Goal: Task Accomplishment & Management: Use online tool/utility

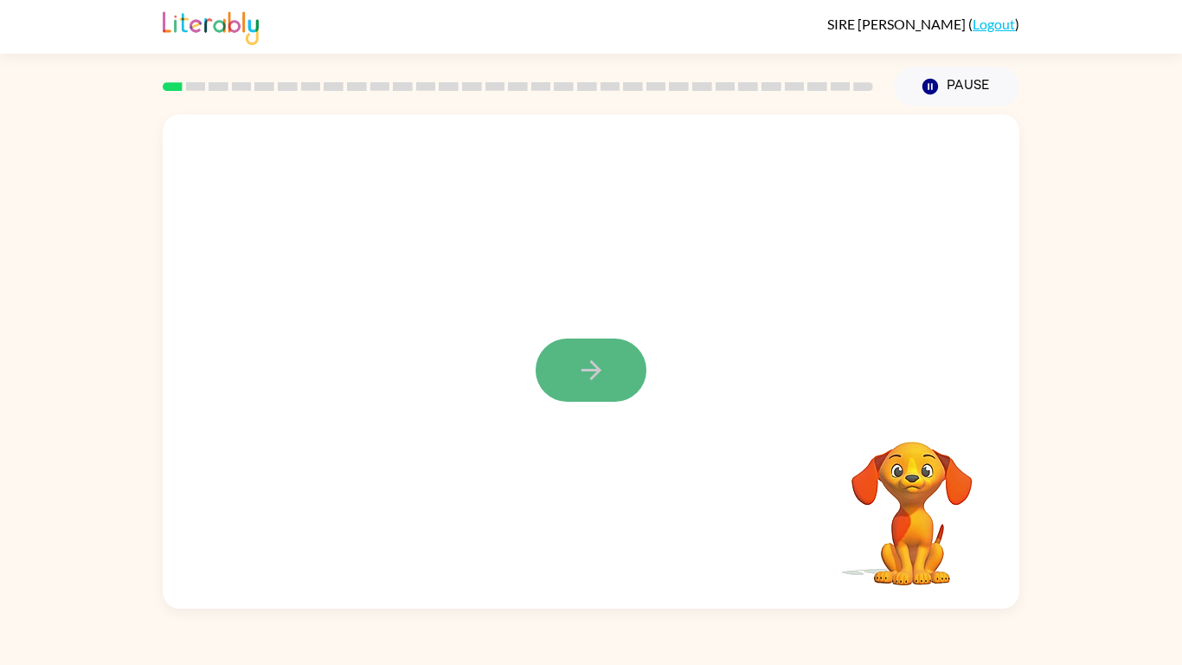
click at [637, 362] on button "button" at bounding box center [591, 369] width 111 height 63
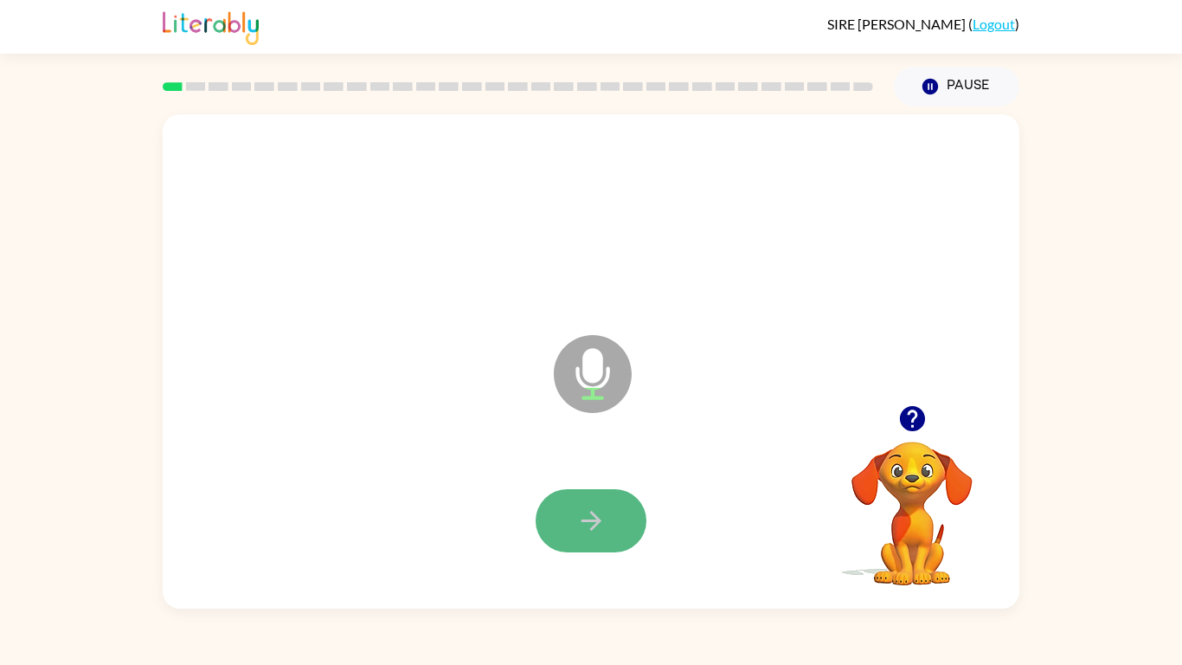
click at [596, 518] on icon "button" at bounding box center [591, 520] width 30 height 30
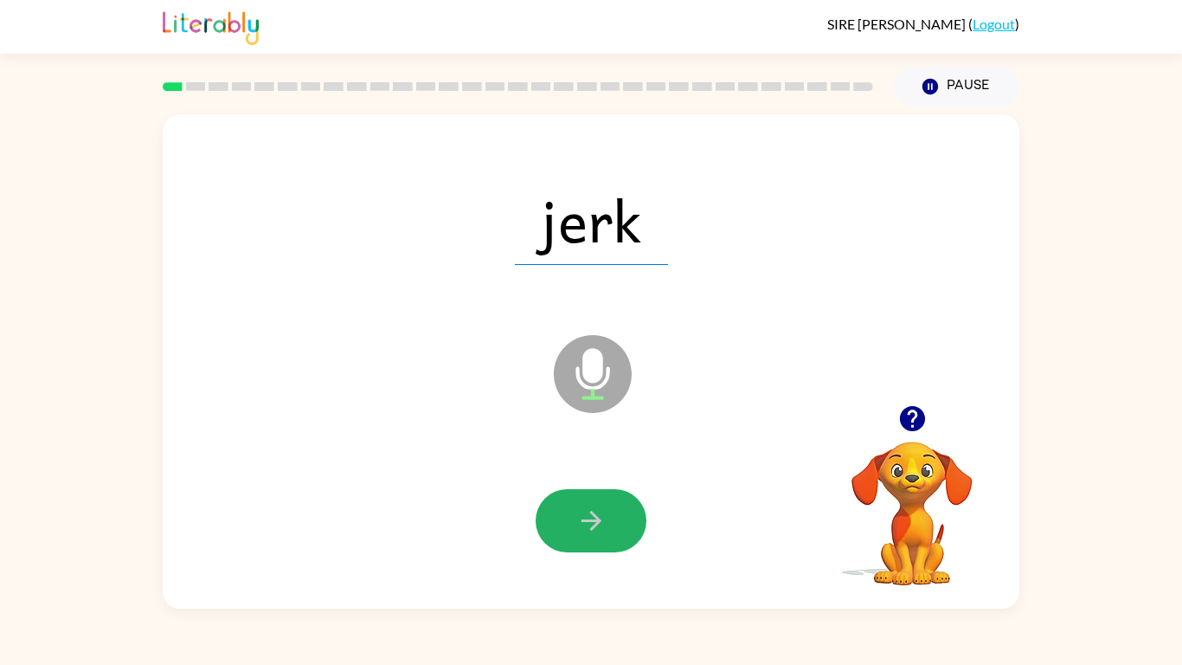
click at [592, 518] on icon "button" at bounding box center [591, 521] width 20 height 20
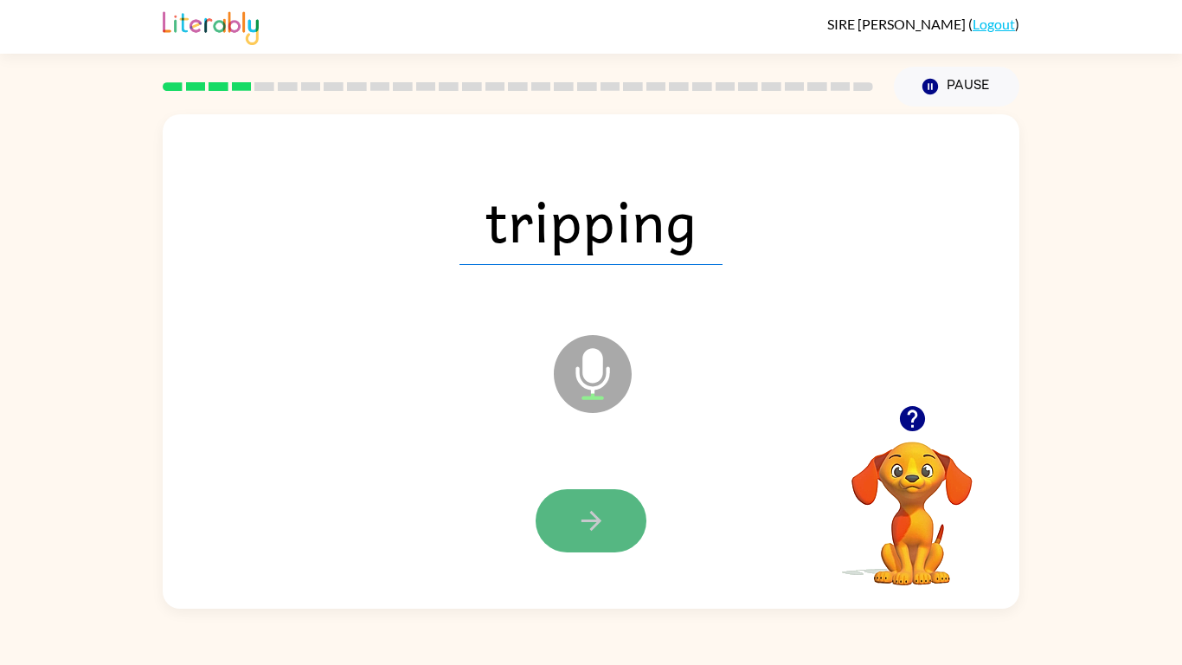
click at [627, 518] on button "button" at bounding box center [591, 520] width 111 height 63
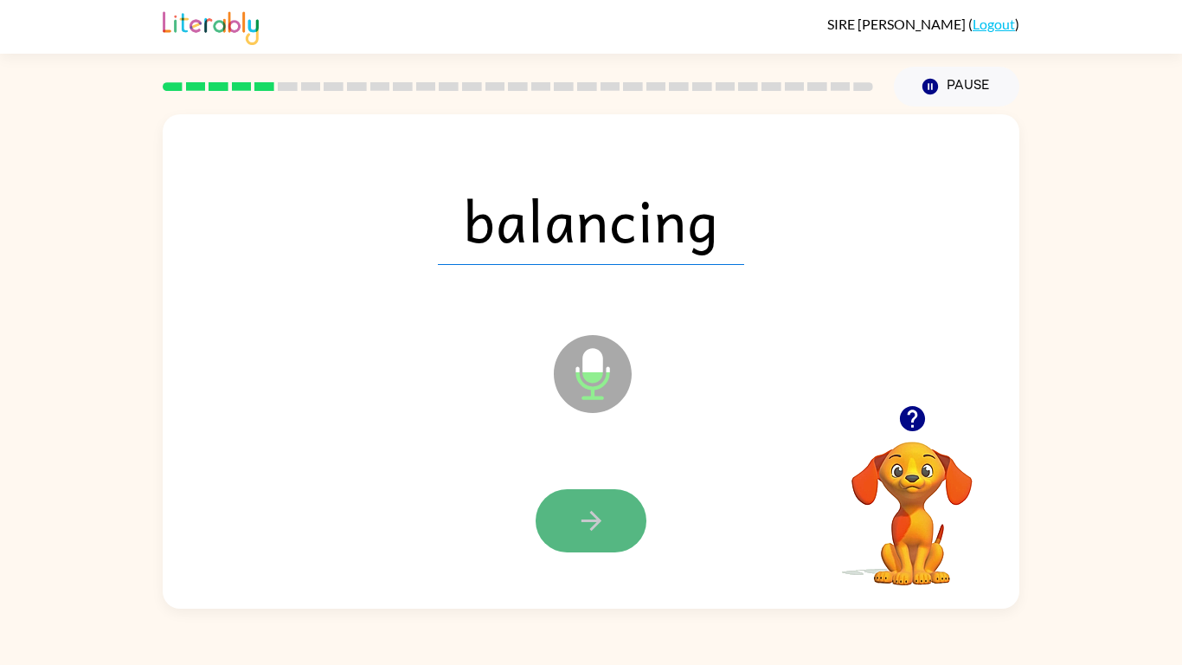
click at [600, 513] on icon "button" at bounding box center [591, 520] width 30 height 30
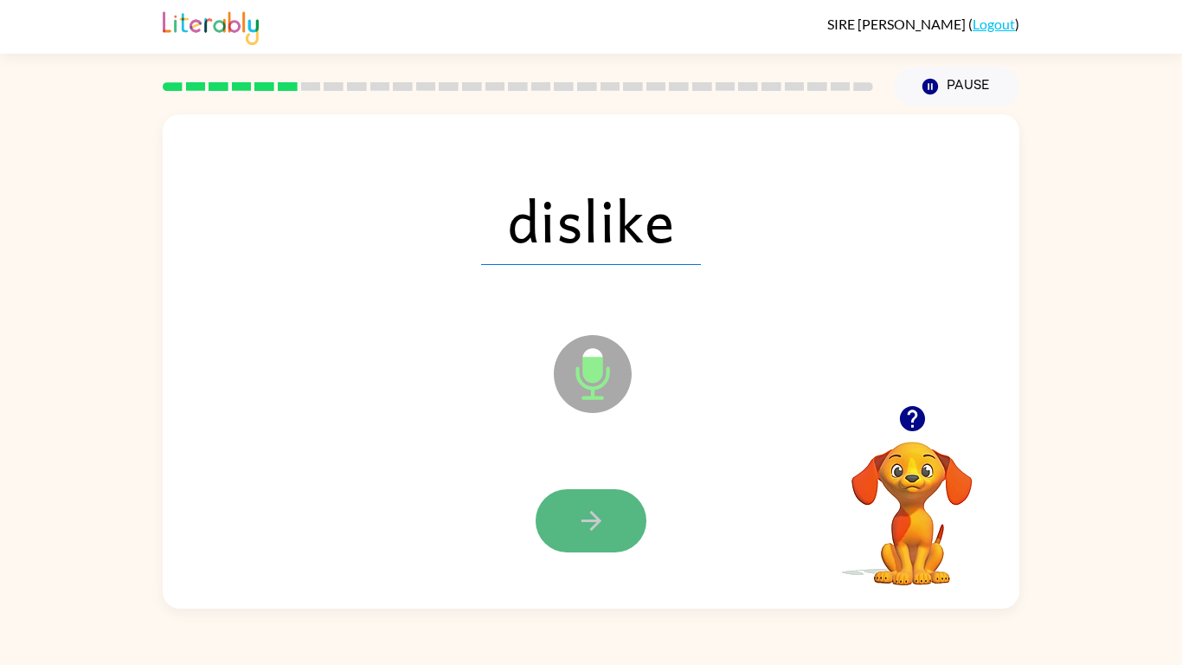
click at [631, 511] on button "button" at bounding box center [591, 520] width 111 height 63
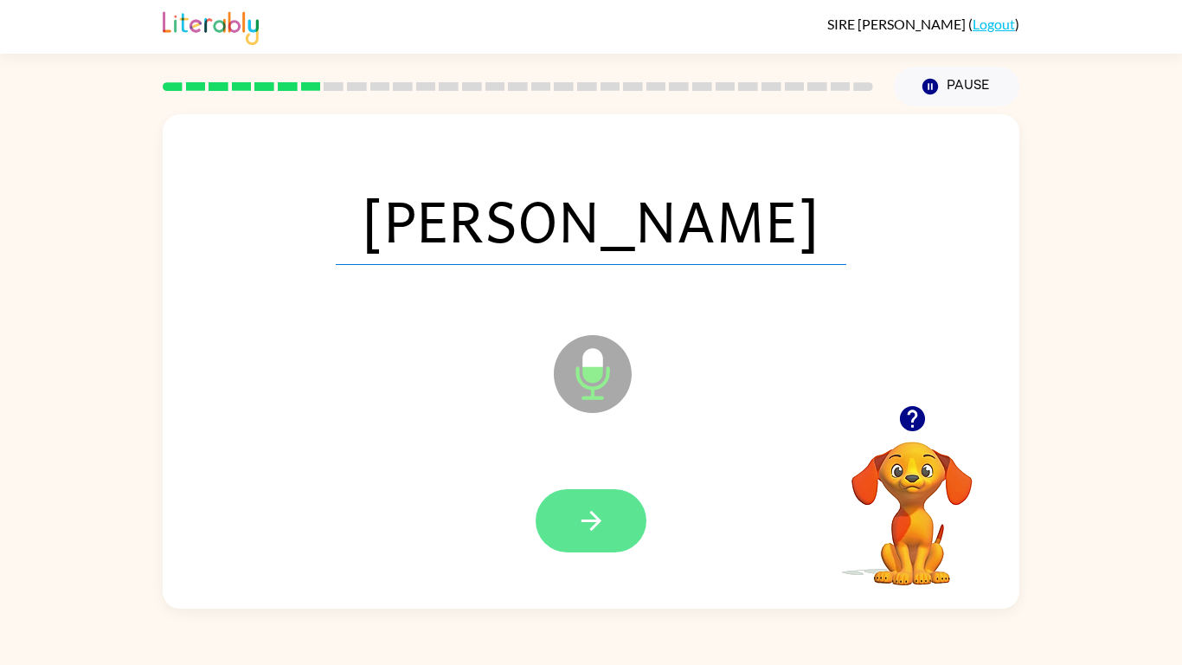
click at [602, 503] on button "button" at bounding box center [591, 520] width 111 height 63
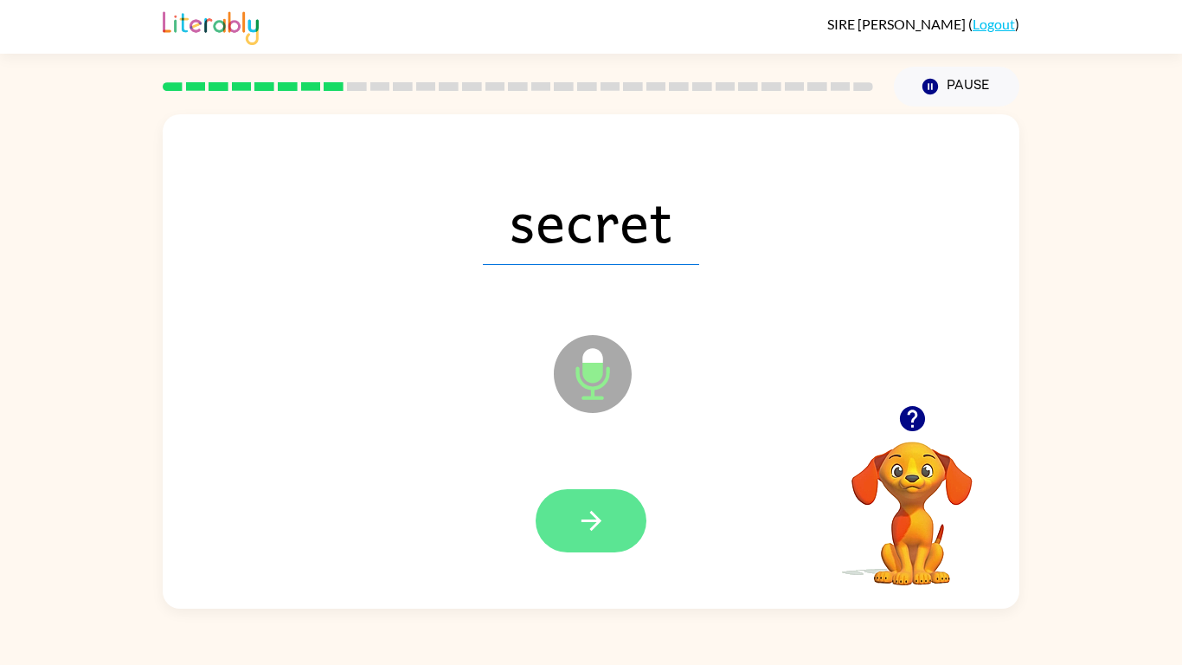
click at [637, 512] on button "button" at bounding box center [591, 520] width 111 height 63
click at [602, 505] on icon "button" at bounding box center [591, 520] width 30 height 30
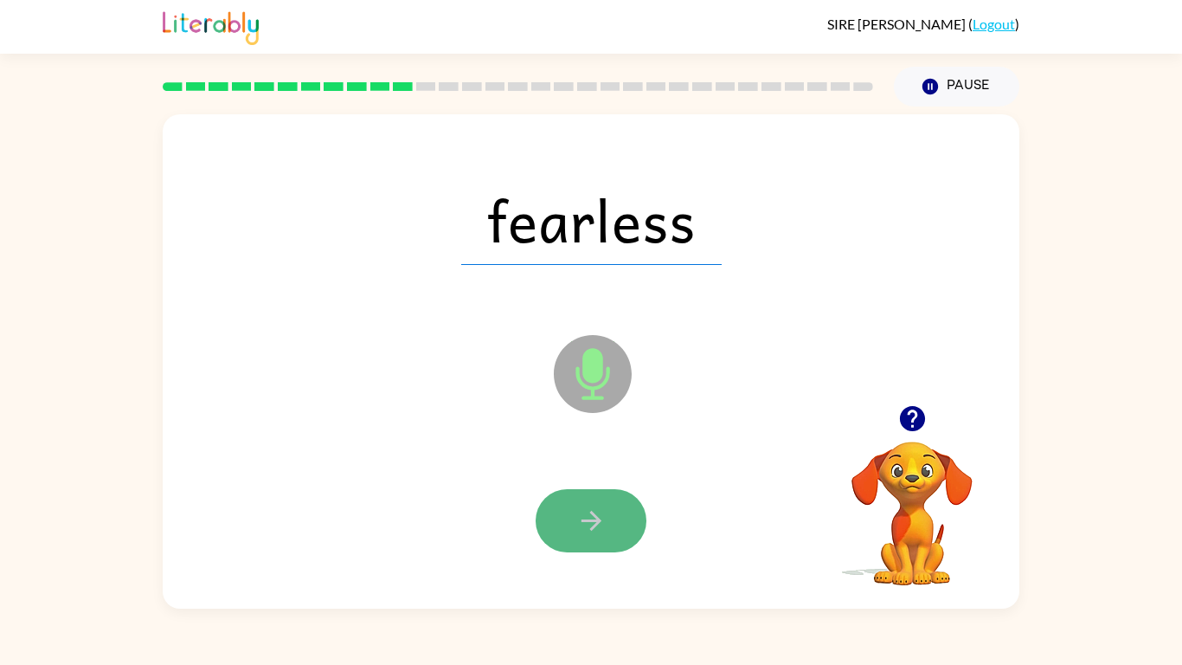
click at [607, 509] on button "button" at bounding box center [591, 520] width 111 height 63
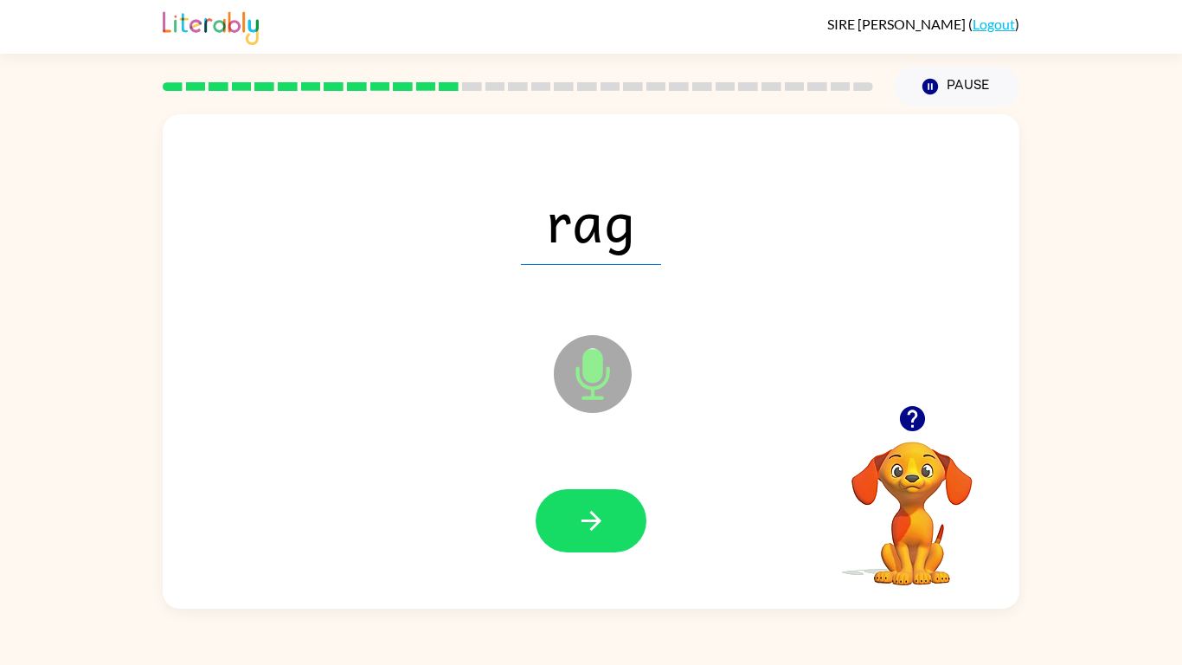
click at [608, 518] on button "button" at bounding box center [591, 520] width 111 height 63
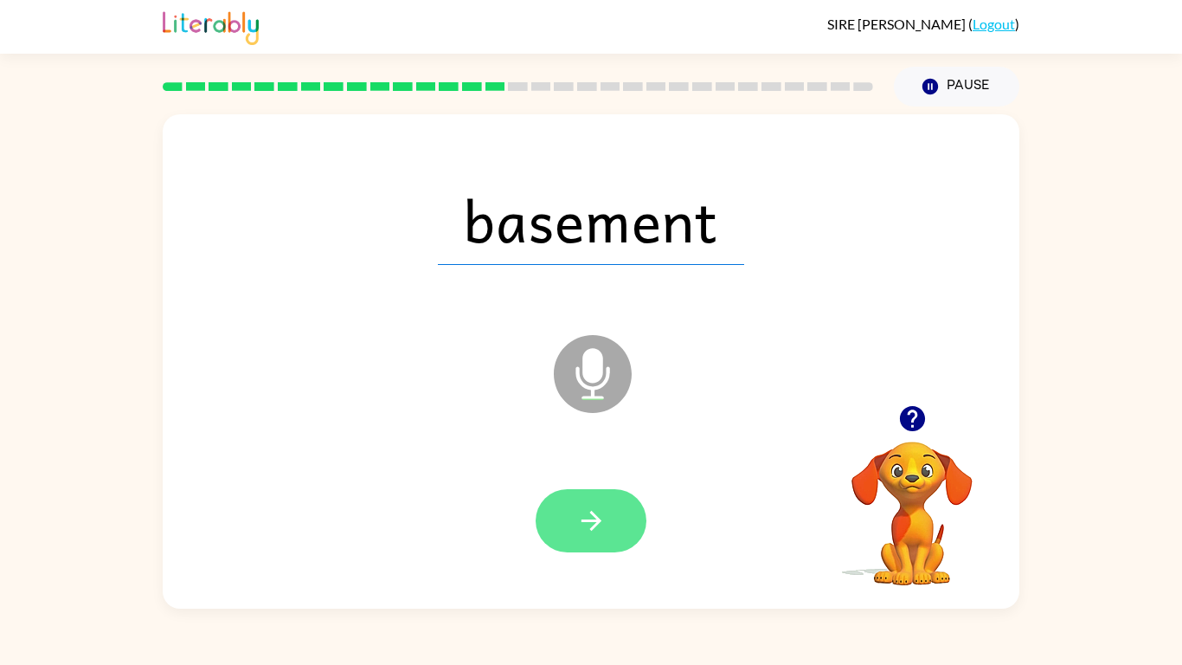
click at [561, 518] on button "button" at bounding box center [591, 520] width 111 height 63
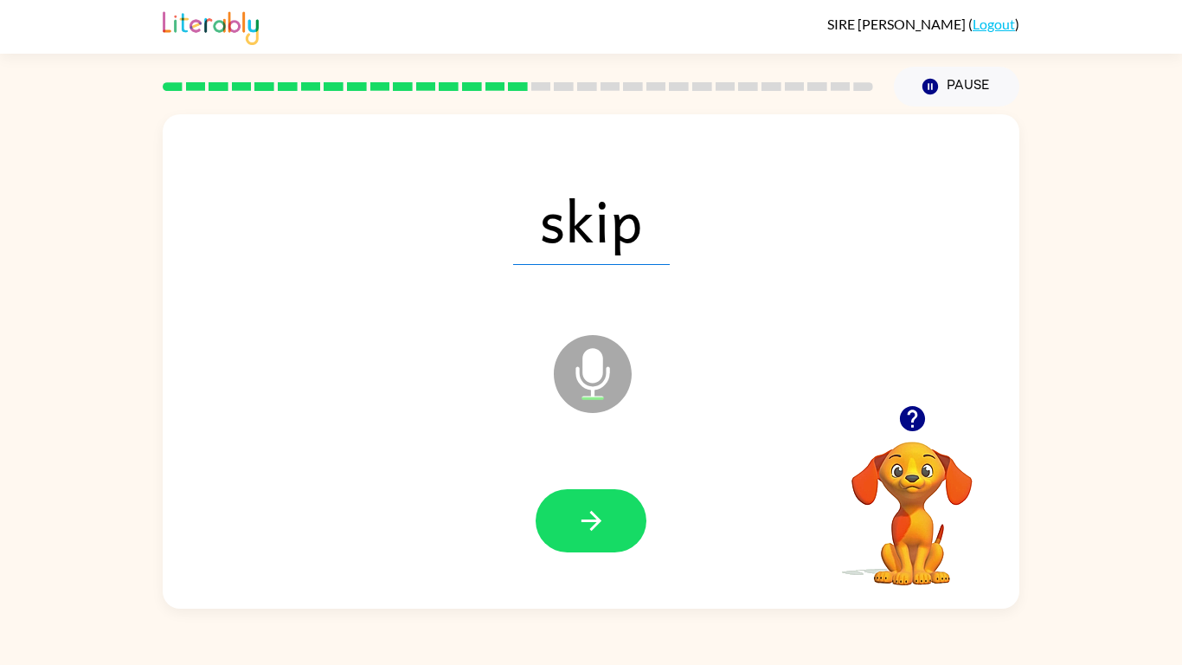
click at [561, 518] on button "button" at bounding box center [591, 520] width 111 height 63
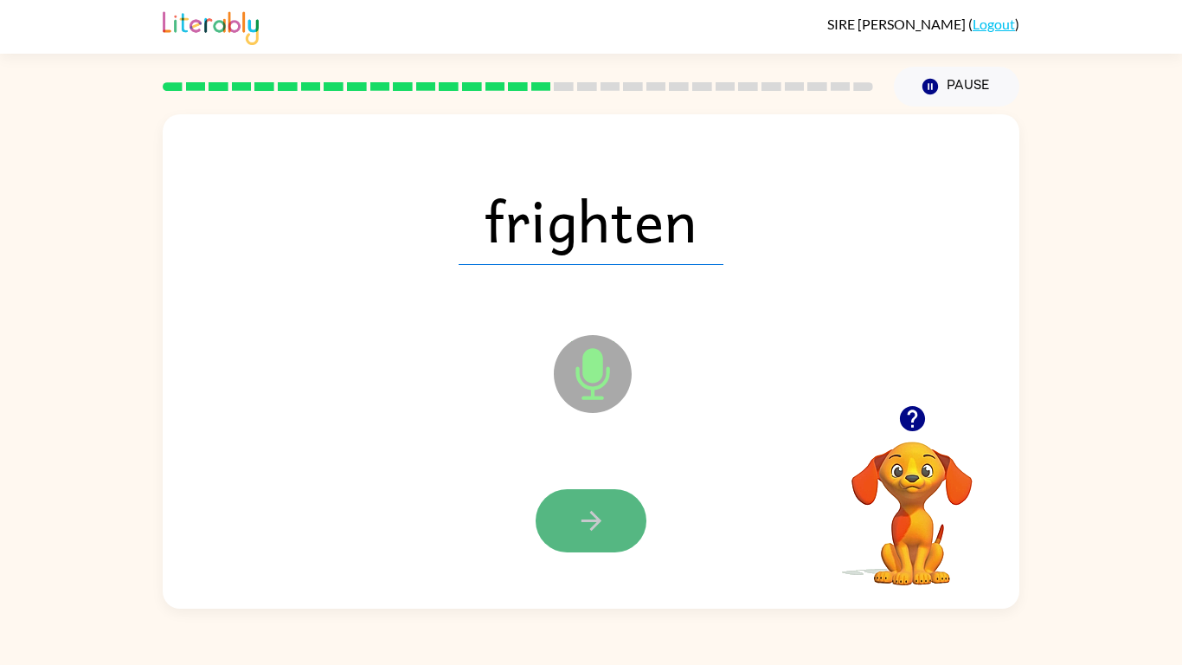
click at [578, 518] on icon "button" at bounding box center [591, 520] width 30 height 30
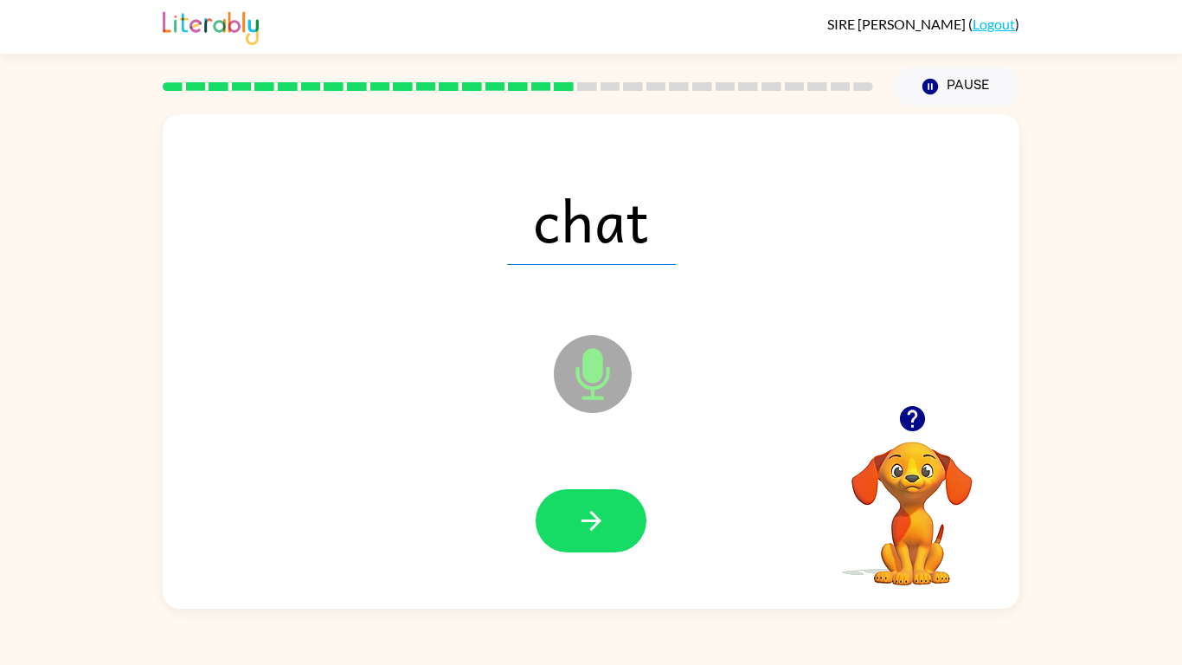
click at [575, 518] on button "button" at bounding box center [591, 520] width 111 height 63
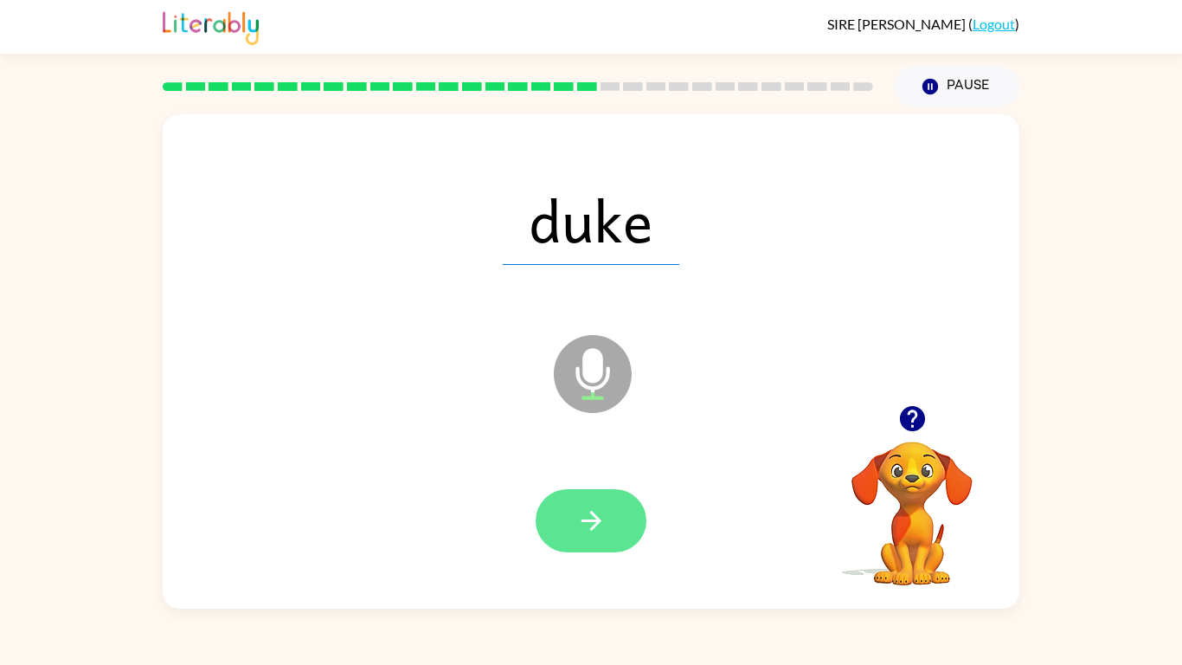
click at [582, 518] on icon "button" at bounding box center [591, 520] width 30 height 30
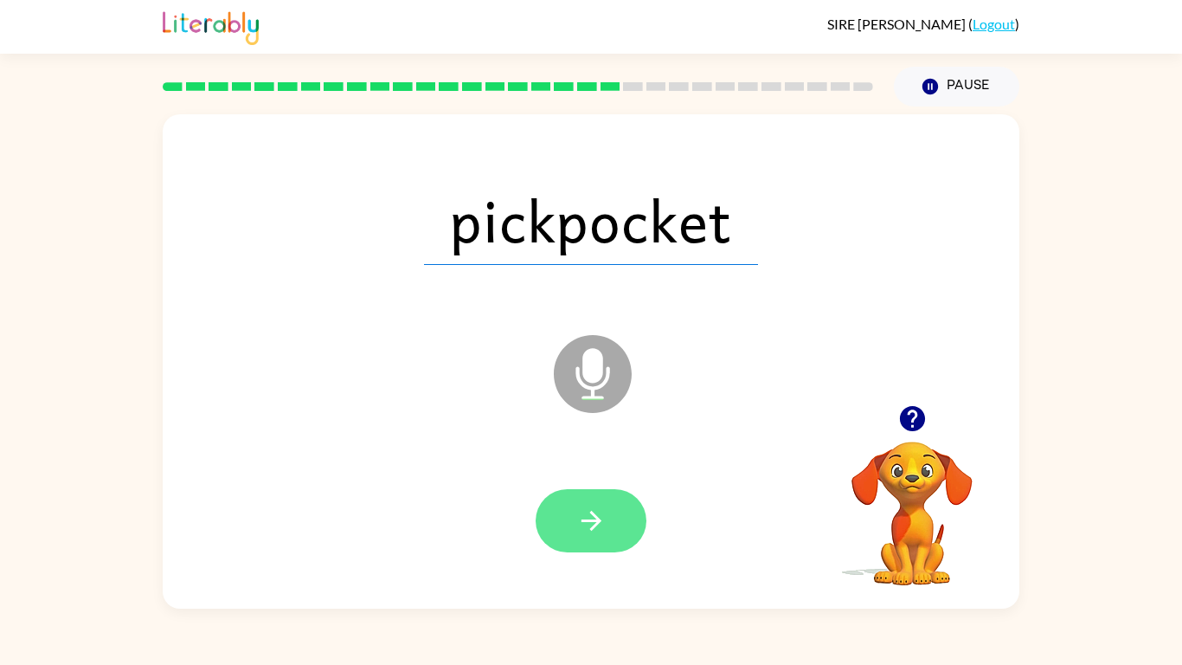
click at [587, 518] on icon "button" at bounding box center [591, 520] width 30 height 30
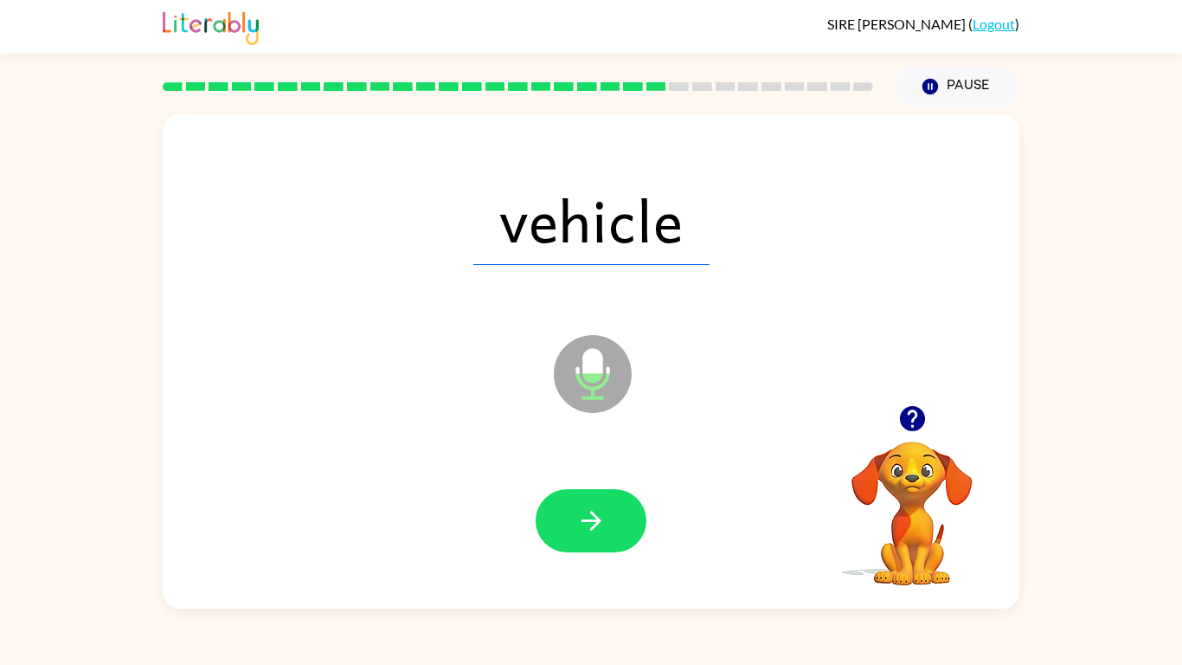
click at [587, 518] on icon "button" at bounding box center [591, 520] width 30 height 30
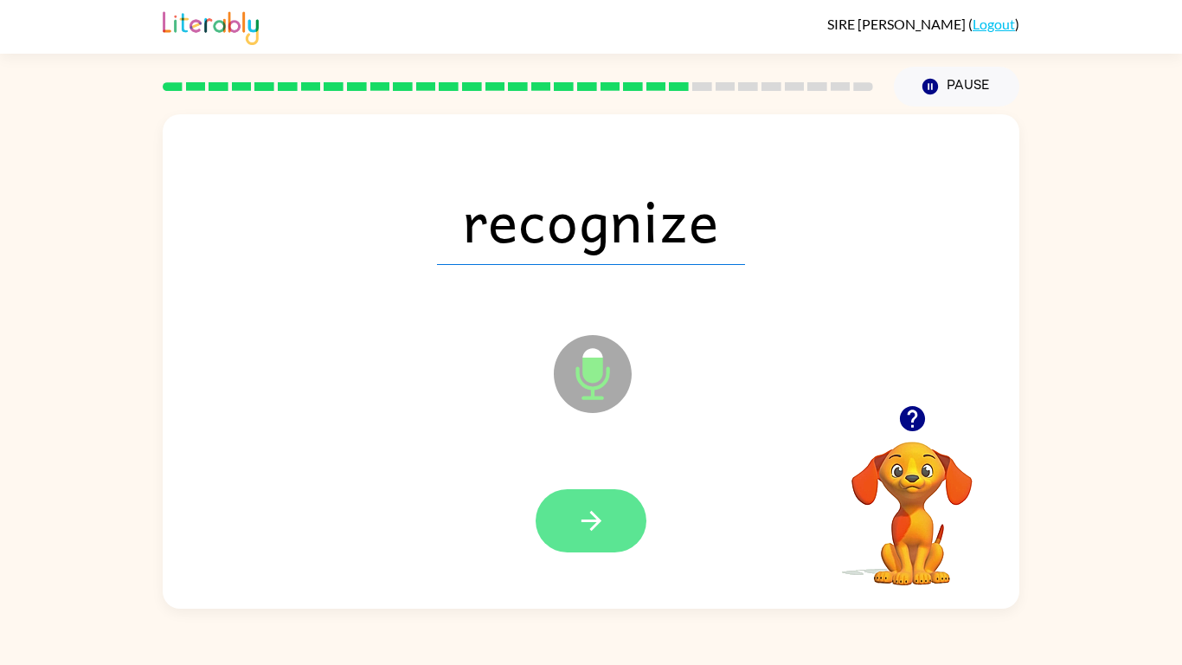
click at [588, 518] on icon "button" at bounding box center [591, 520] width 30 height 30
click at [601, 518] on icon "button" at bounding box center [591, 520] width 30 height 30
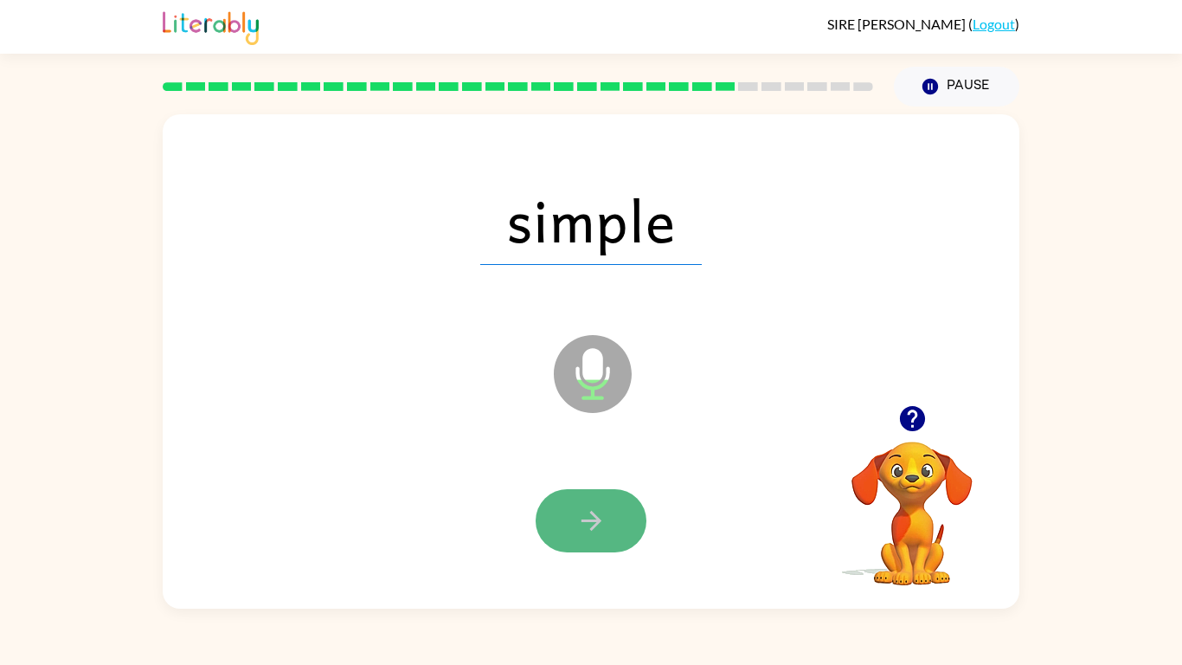
click at [584, 518] on icon "button" at bounding box center [591, 520] width 30 height 30
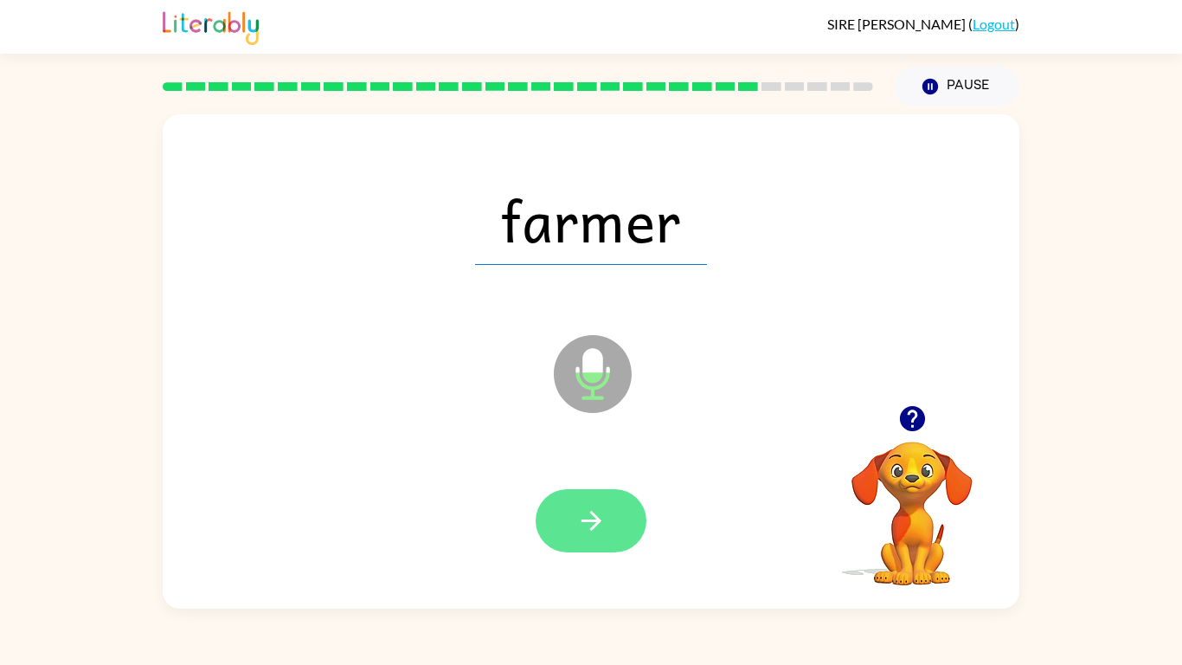
click at [585, 518] on icon "button" at bounding box center [591, 520] width 30 height 30
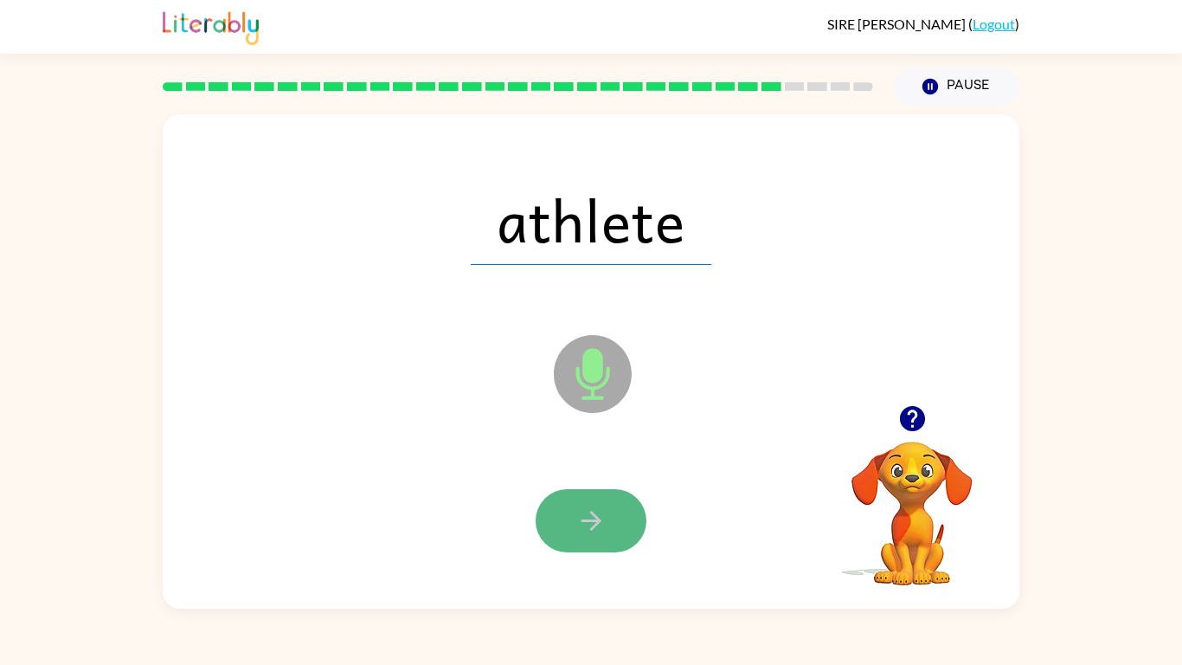
click at [583, 518] on icon "button" at bounding box center [591, 520] width 30 height 30
click at [583, 518] on div at bounding box center [591, 520] width 111 height 63
click at [608, 518] on button "button" at bounding box center [591, 520] width 111 height 63
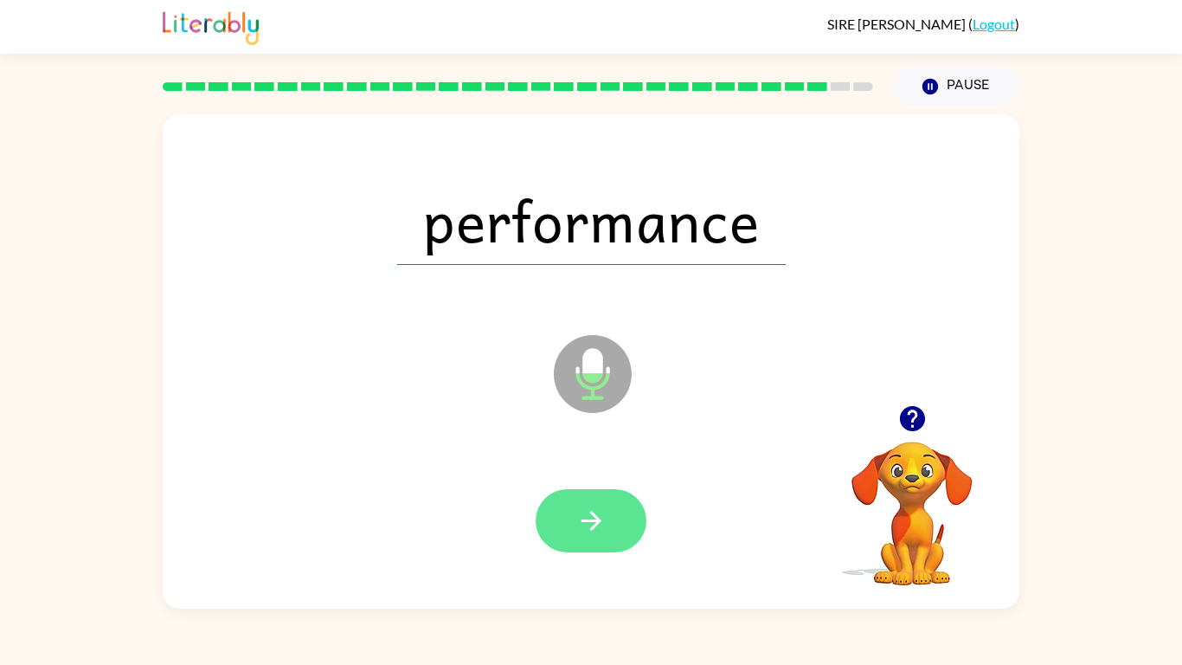
click at [589, 518] on icon "button" at bounding box center [591, 520] width 30 height 30
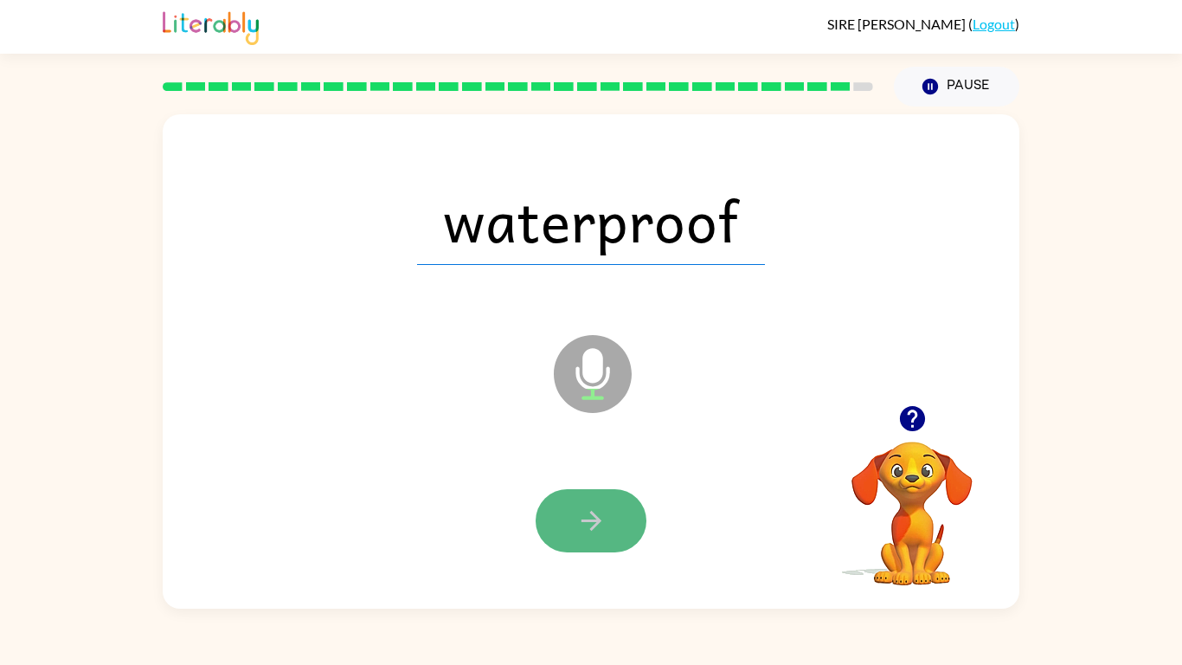
click at [589, 518] on icon "button" at bounding box center [591, 520] width 30 height 30
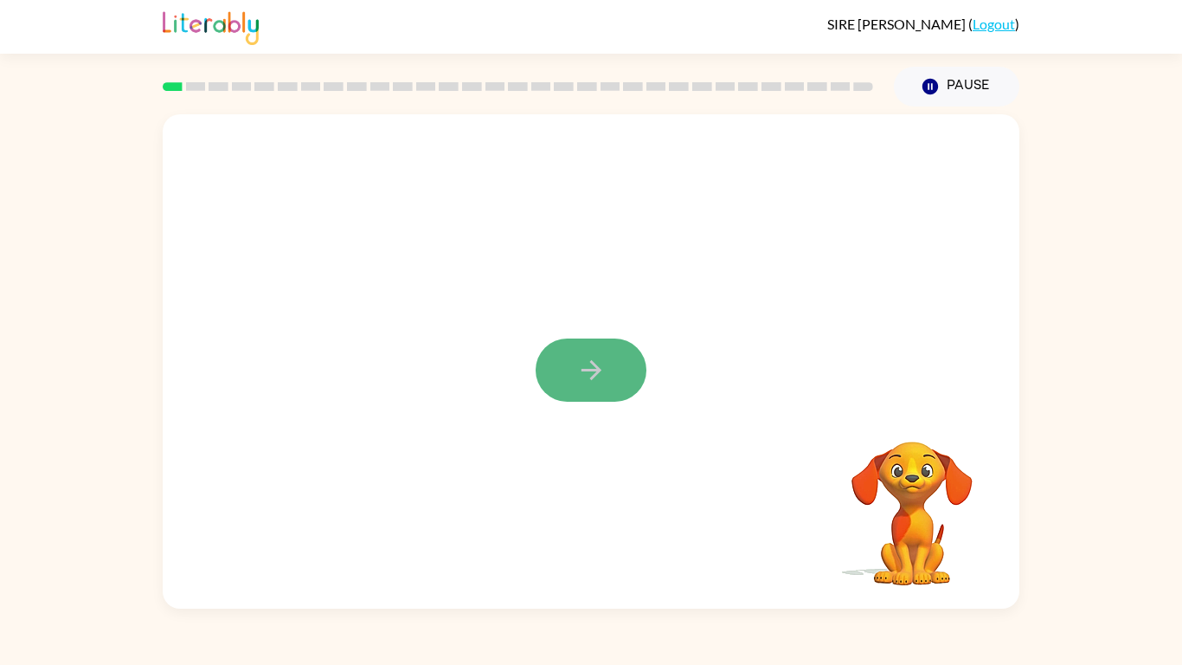
click at [594, 361] on icon "button" at bounding box center [591, 370] width 30 height 30
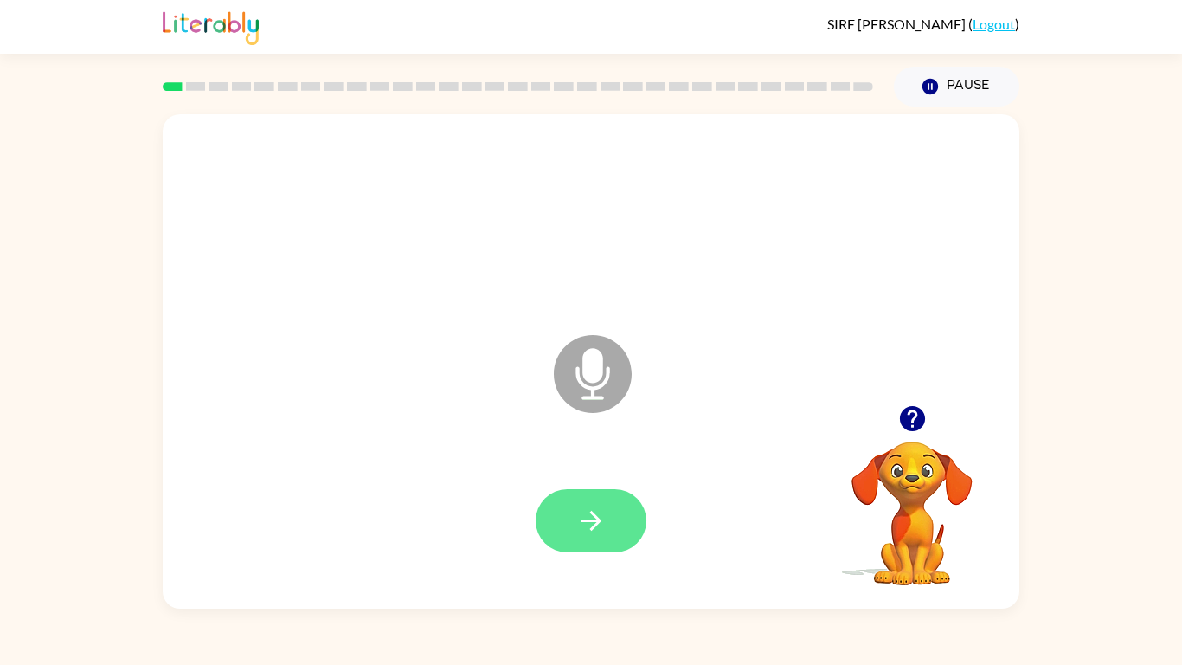
click at [577, 525] on icon "button" at bounding box center [591, 520] width 30 height 30
click at [586, 523] on icon "button" at bounding box center [591, 520] width 30 height 30
click at [586, 531] on icon "button" at bounding box center [591, 520] width 30 height 30
click at [589, 517] on icon "button" at bounding box center [591, 520] width 30 height 30
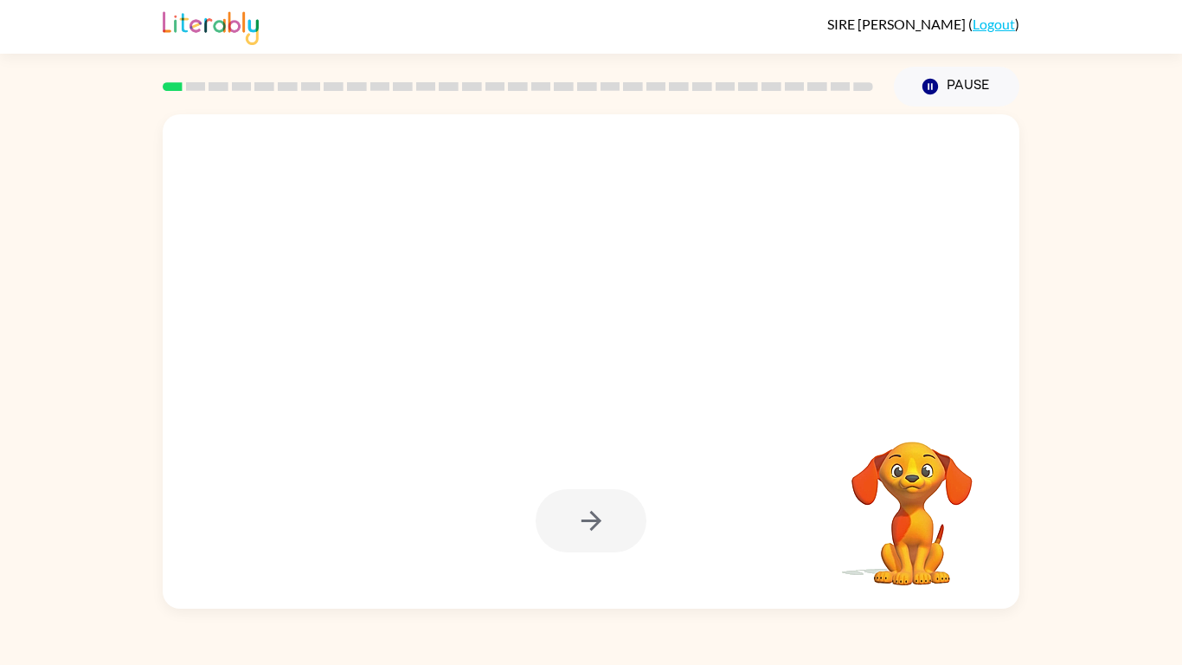
click at [581, 514] on div at bounding box center [591, 520] width 111 height 63
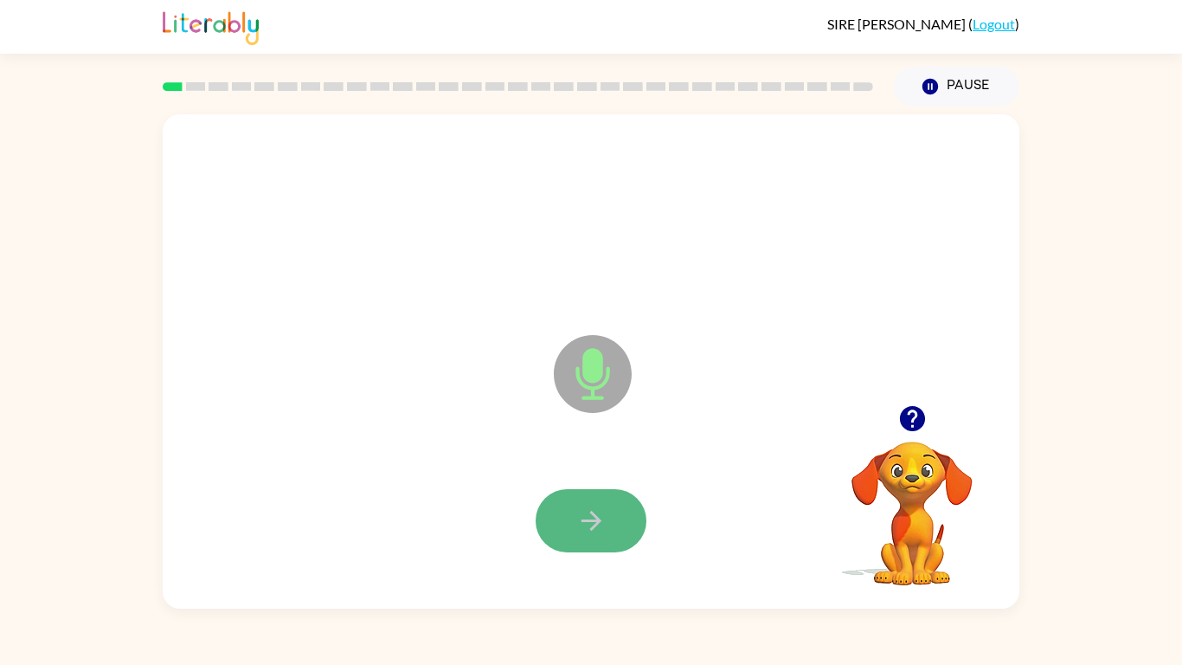
click at [584, 514] on icon "button" at bounding box center [591, 520] width 30 height 30
click at [591, 526] on icon "button" at bounding box center [591, 520] width 30 height 30
click at [588, 522] on icon "button" at bounding box center [591, 520] width 30 height 30
click at [603, 525] on icon "button" at bounding box center [591, 520] width 30 height 30
click at [898, 447] on video "Your browser must support playing .mp4 files to use Literably. Please try using…" at bounding box center [912, 501] width 173 height 173
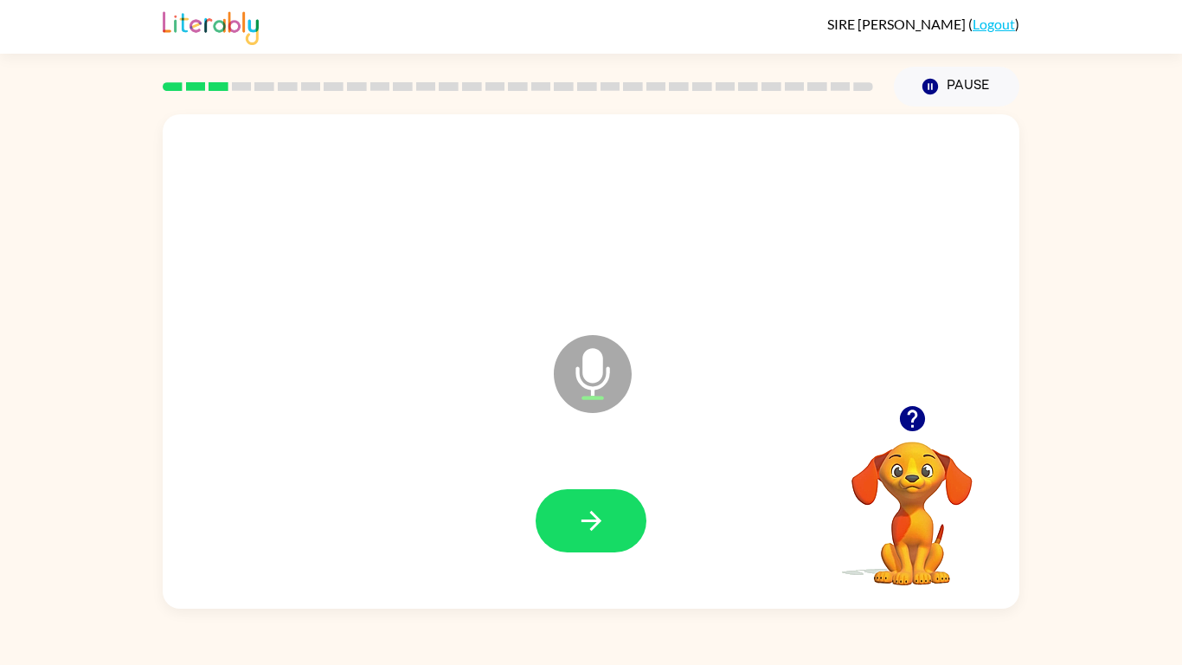
click at [933, 309] on div "Microphone The Microphone is here when it is your turn to talk" at bounding box center [591, 361] width 857 height 494
click at [919, 82] on button "Pause Pause" at bounding box center [956, 87] width 125 height 40
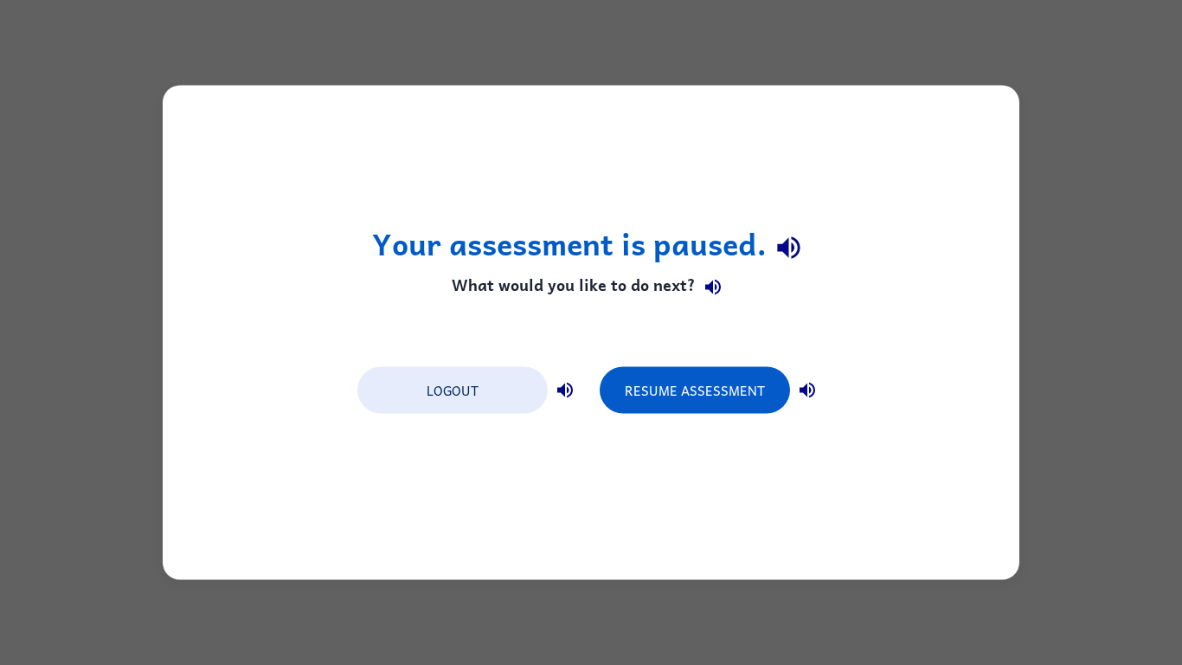
click at [746, 415] on div "Logout Resume Assessment" at bounding box center [591, 389] width 485 height 66
click at [737, 396] on button "Resume Assessment" at bounding box center [695, 390] width 190 height 47
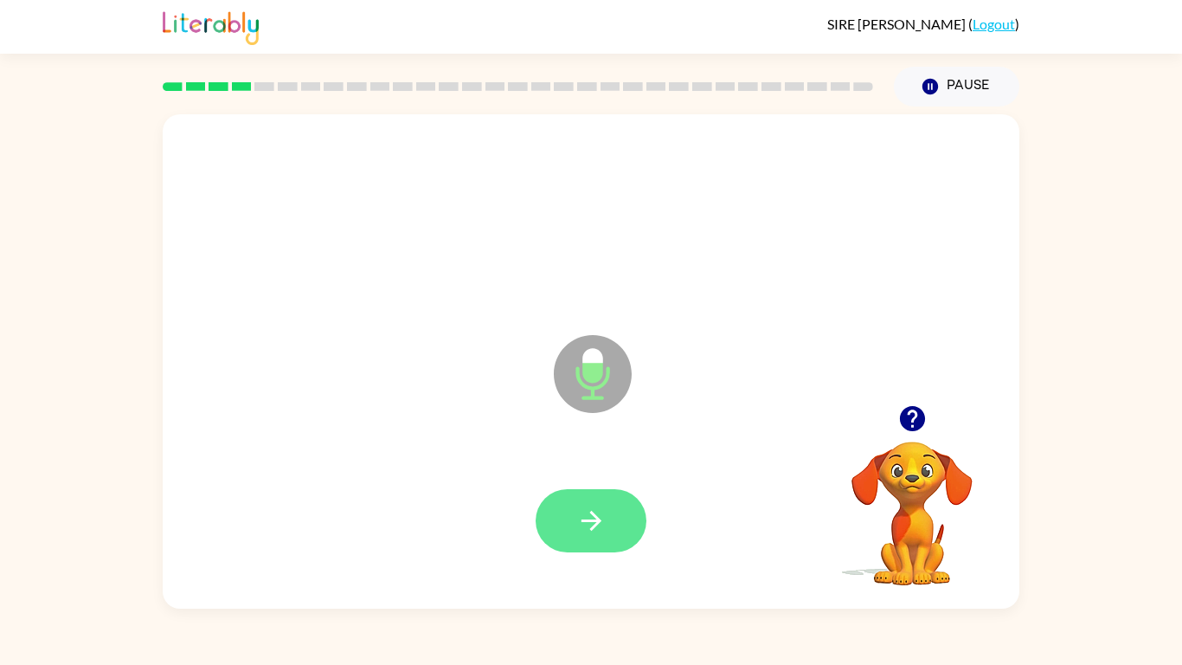
click at [589, 513] on icon "button" at bounding box center [591, 520] width 30 height 30
click at [595, 523] on icon "button" at bounding box center [591, 521] width 20 height 20
click at [563, 500] on button "button" at bounding box center [591, 520] width 111 height 63
click at [557, 527] on button "button" at bounding box center [591, 520] width 111 height 63
click at [561, 534] on button "button" at bounding box center [591, 520] width 111 height 63
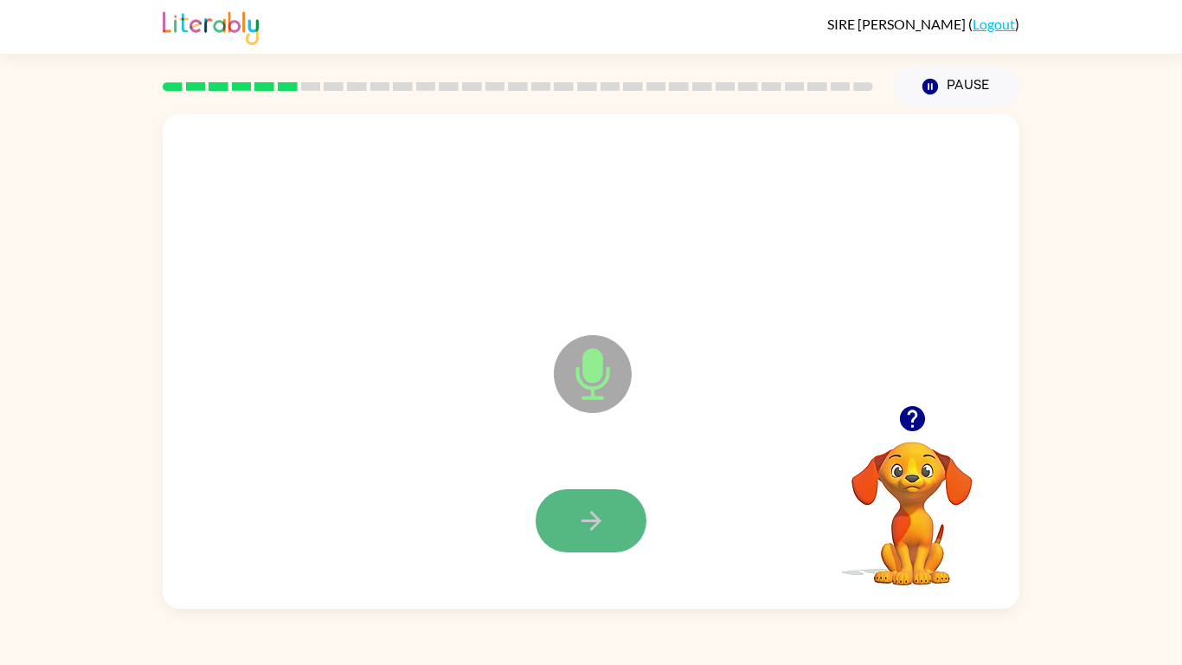
click at [571, 525] on button "button" at bounding box center [591, 520] width 111 height 63
click at [577, 537] on button "button" at bounding box center [591, 520] width 111 height 63
click at [615, 532] on button "button" at bounding box center [591, 520] width 111 height 63
click at [604, 531] on icon "button" at bounding box center [591, 520] width 30 height 30
click at [608, 528] on button "button" at bounding box center [591, 520] width 111 height 63
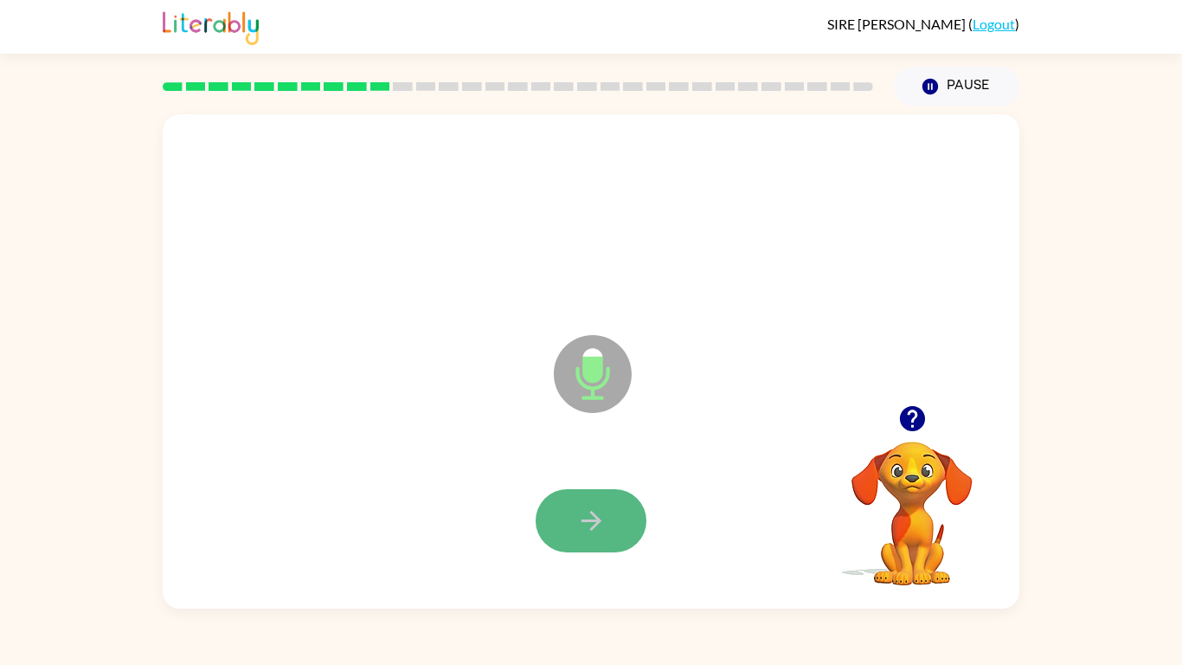
click at [608, 531] on button "button" at bounding box center [591, 520] width 111 height 63
click at [610, 532] on button "button" at bounding box center [591, 520] width 111 height 63
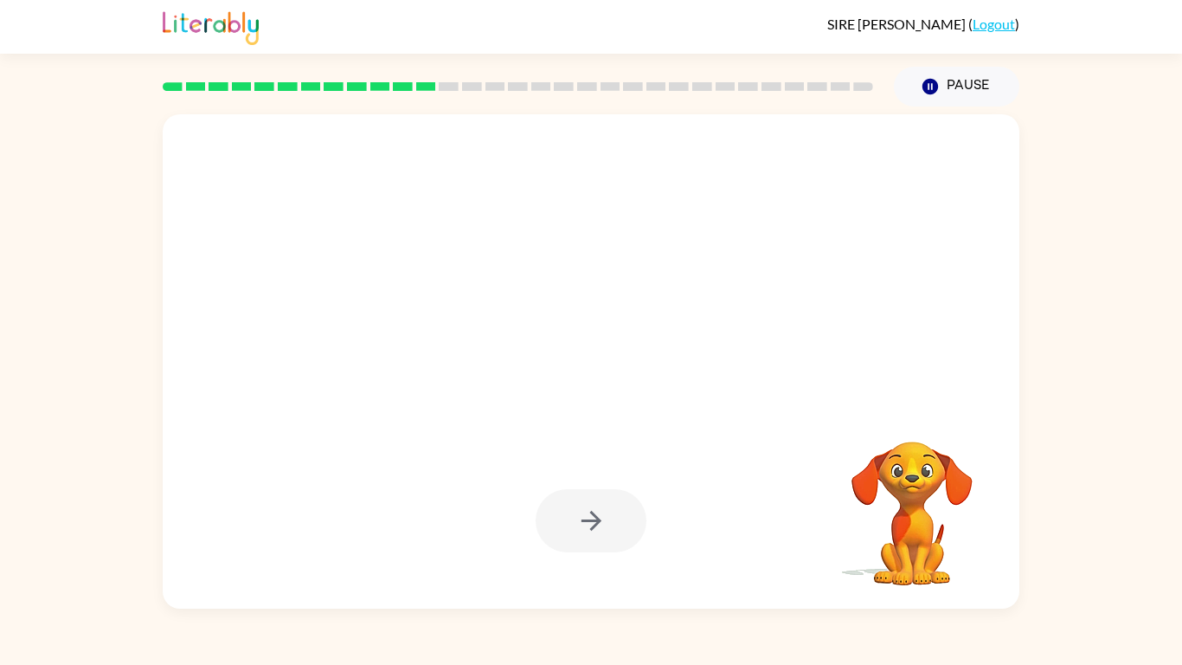
click at [610, 532] on div at bounding box center [591, 520] width 111 height 63
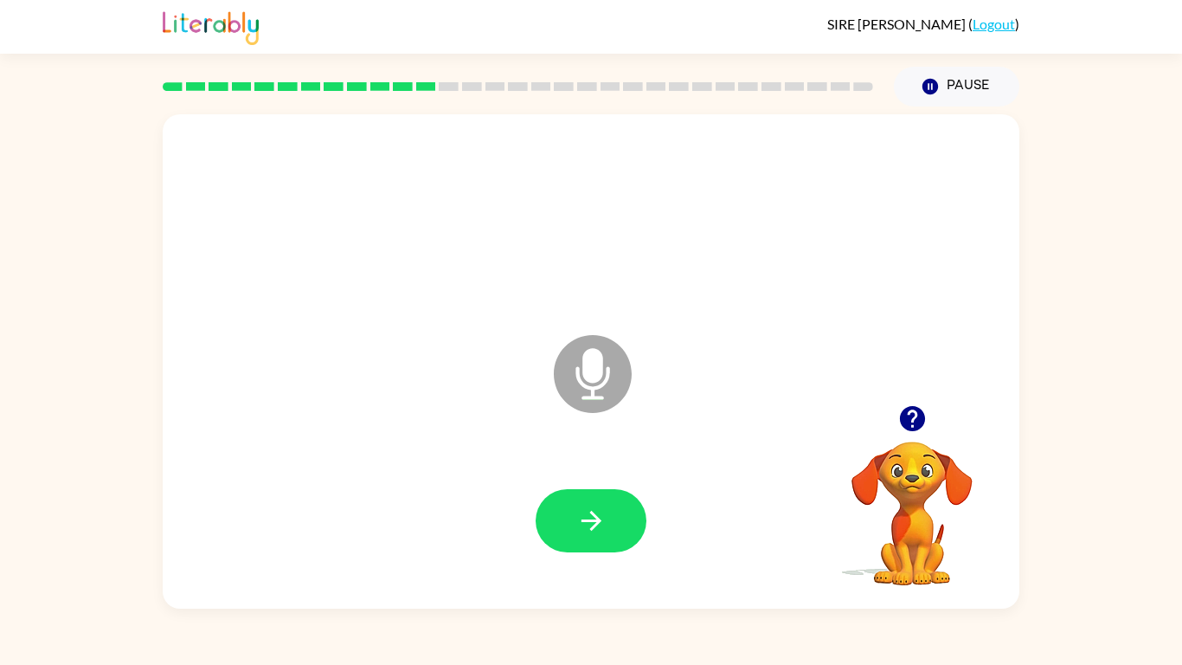
click at [610, 532] on button "button" at bounding box center [591, 520] width 111 height 63
click at [610, 532] on div at bounding box center [591, 520] width 111 height 63
click at [615, 536] on button "button" at bounding box center [591, 520] width 111 height 63
click at [589, 523] on icon "button" at bounding box center [591, 520] width 30 height 30
click at [596, 541] on button "button" at bounding box center [591, 520] width 111 height 63
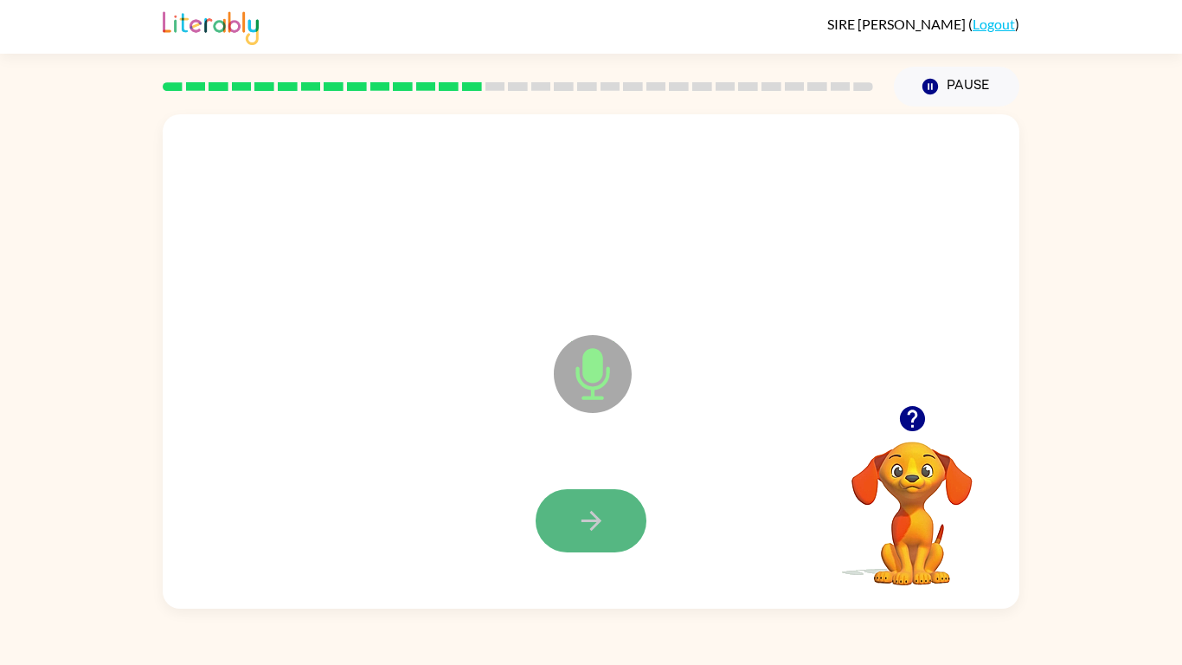
click at [602, 535] on icon "button" at bounding box center [591, 520] width 30 height 30
click at [601, 537] on button "button" at bounding box center [591, 520] width 111 height 63
click at [608, 534] on button "button" at bounding box center [591, 520] width 111 height 63
click at [594, 502] on button "button" at bounding box center [591, 520] width 111 height 63
click at [589, 524] on icon "button" at bounding box center [591, 520] width 30 height 30
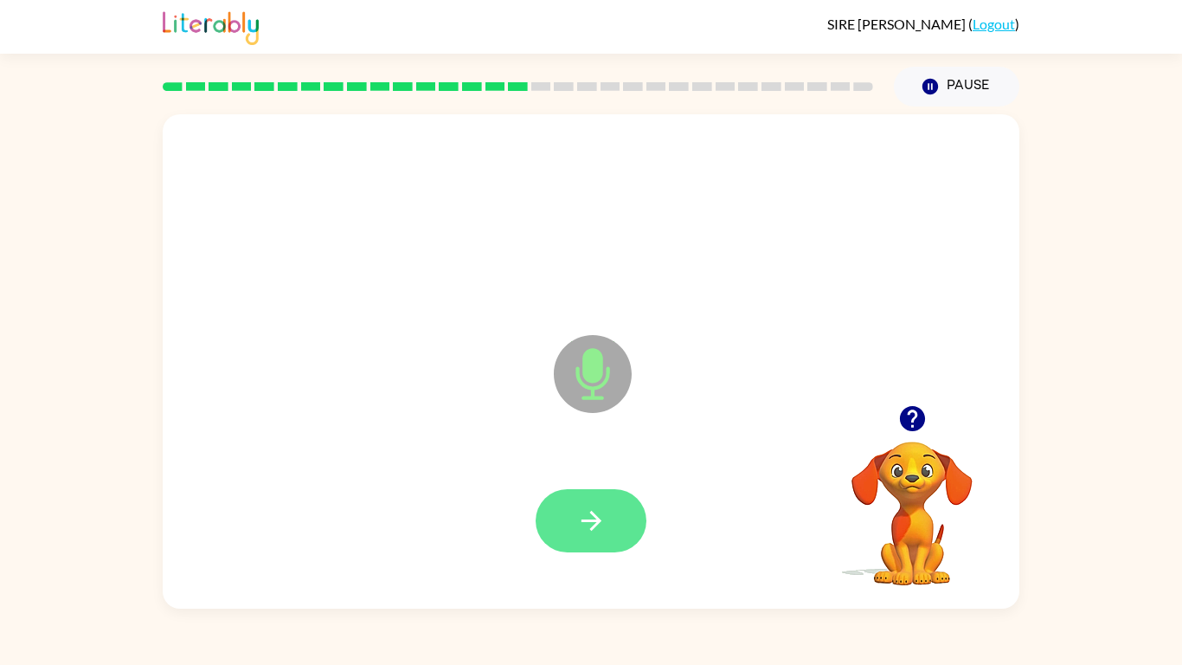
click at [549, 520] on button "button" at bounding box center [591, 520] width 111 height 63
click at [552, 524] on button "button" at bounding box center [591, 520] width 111 height 63
click at [556, 527] on button "button" at bounding box center [591, 520] width 111 height 63
click at [565, 548] on button "button" at bounding box center [591, 520] width 111 height 63
click at [569, 550] on button "button" at bounding box center [591, 520] width 111 height 63
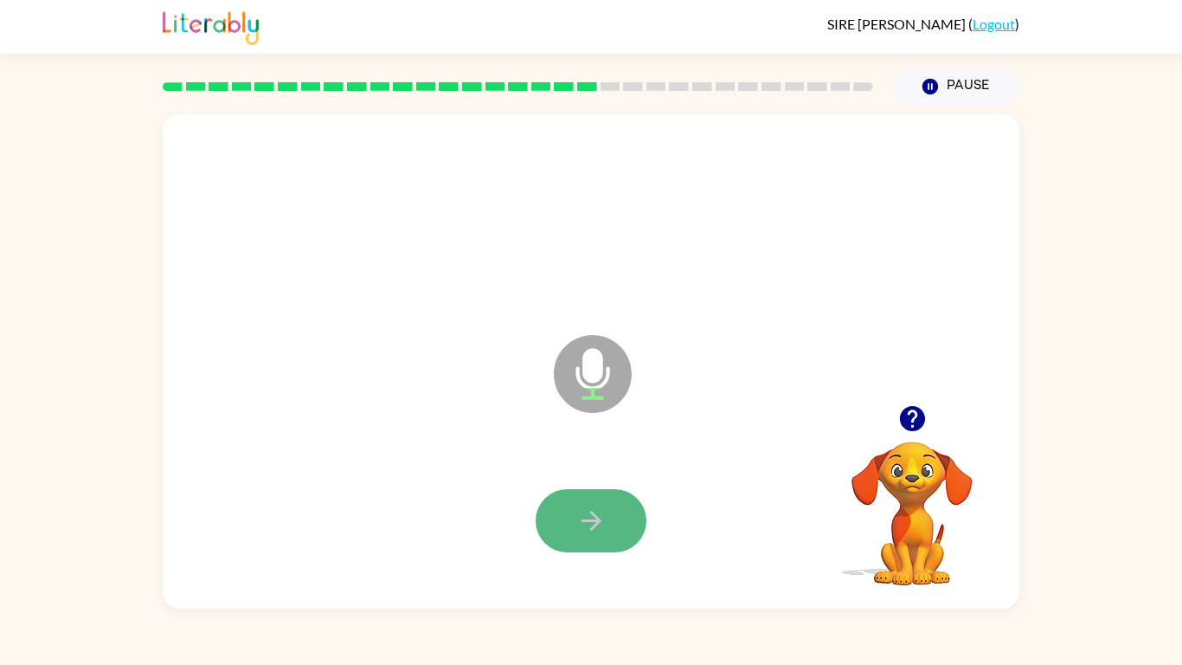
click at [564, 544] on button "button" at bounding box center [591, 520] width 111 height 63
click at [557, 537] on button "button" at bounding box center [591, 520] width 111 height 63
click at [566, 537] on button "button" at bounding box center [591, 520] width 111 height 63
click at [569, 537] on button "button" at bounding box center [591, 520] width 111 height 63
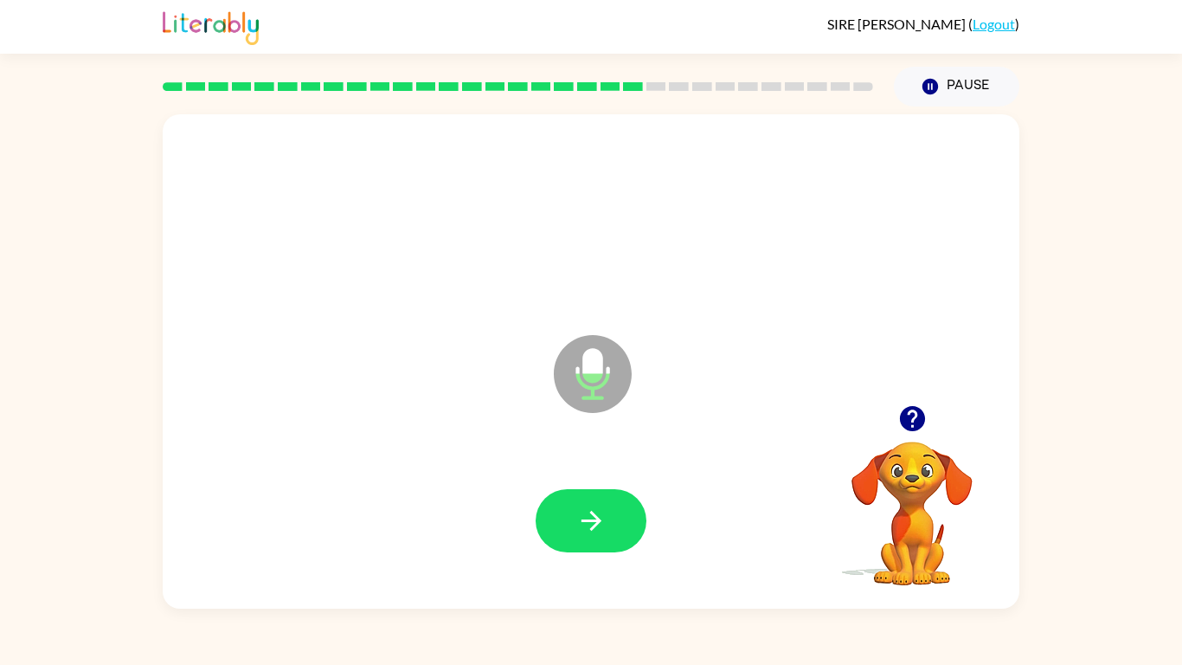
click at [569, 537] on button "button" at bounding box center [591, 520] width 111 height 63
click at [579, 530] on icon "button" at bounding box center [591, 520] width 30 height 30
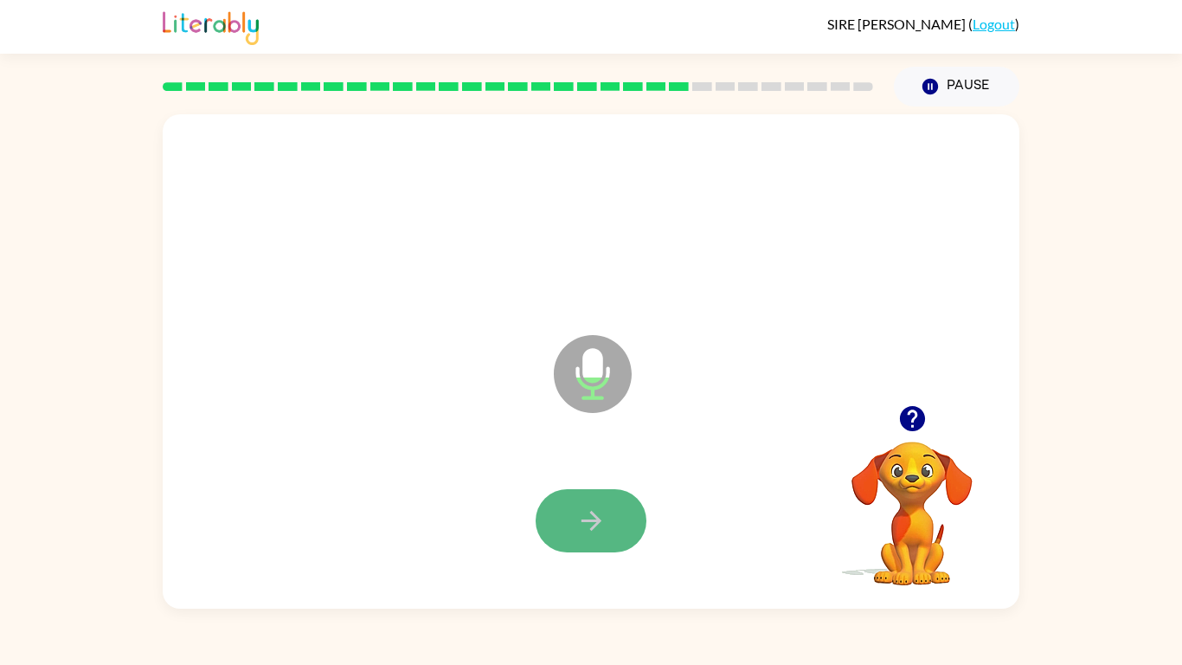
click at [587, 531] on icon "button" at bounding box center [591, 520] width 30 height 30
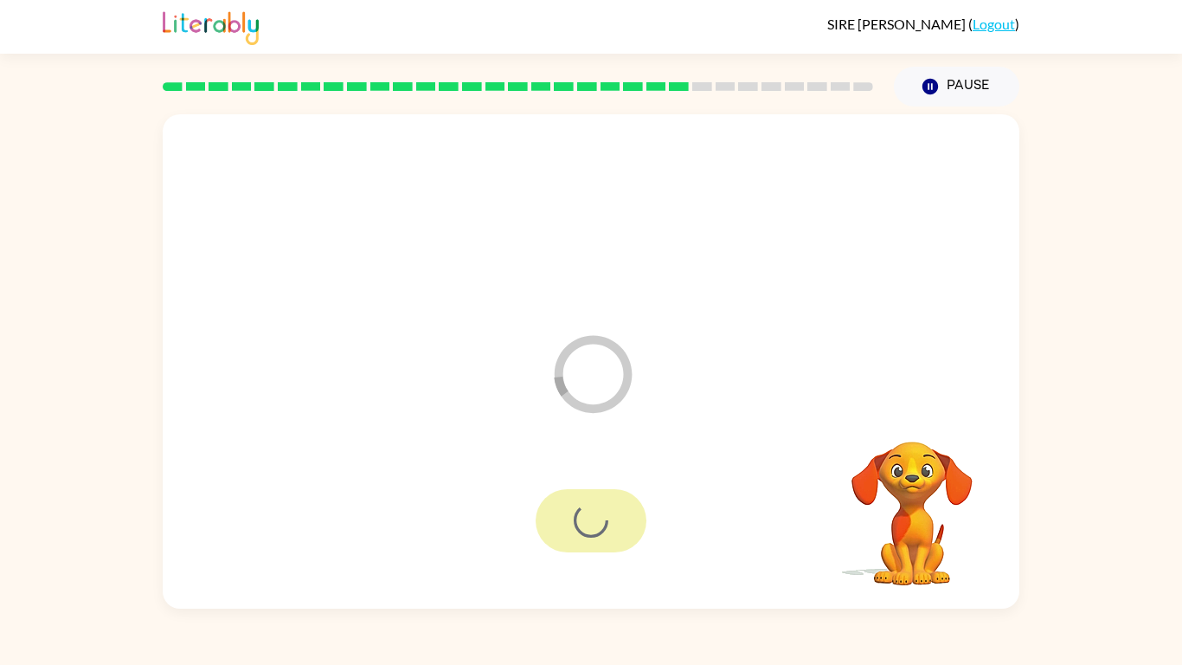
click at [549, 547] on div at bounding box center [591, 520] width 111 height 63
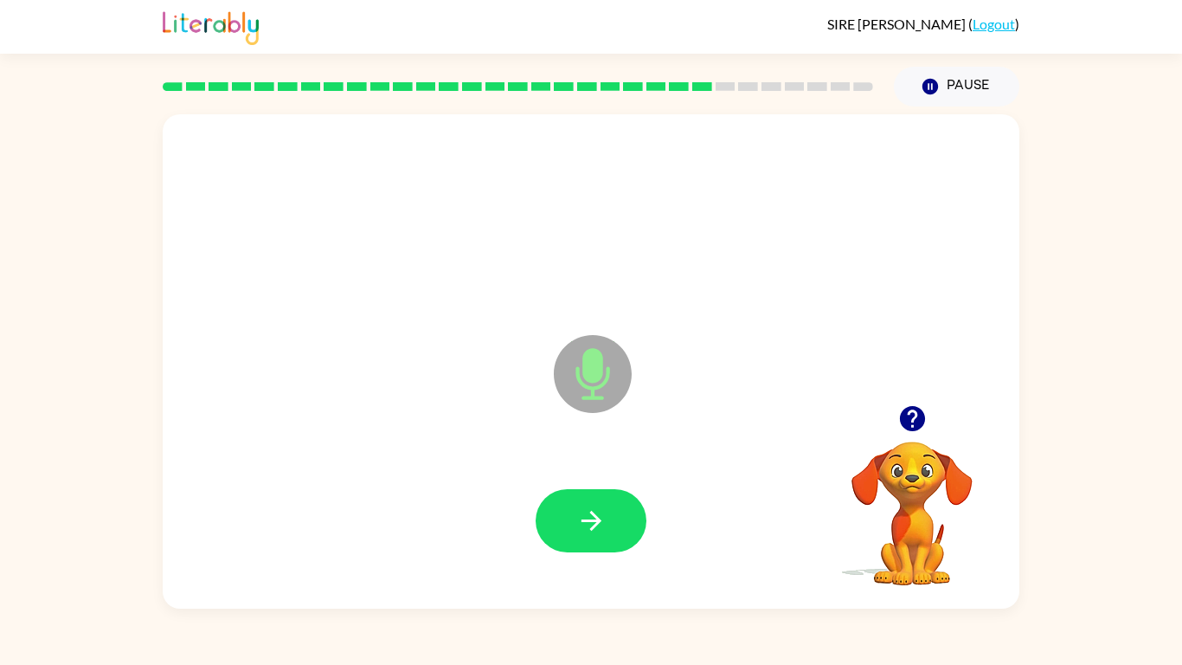
click at [549, 547] on div at bounding box center [591, 520] width 111 height 63
click at [570, 500] on button "button" at bounding box center [591, 520] width 111 height 63
click at [581, 506] on icon "button" at bounding box center [591, 520] width 30 height 30
click at [584, 516] on icon "button" at bounding box center [591, 520] width 30 height 30
click at [586, 516] on icon "button" at bounding box center [591, 520] width 30 height 30
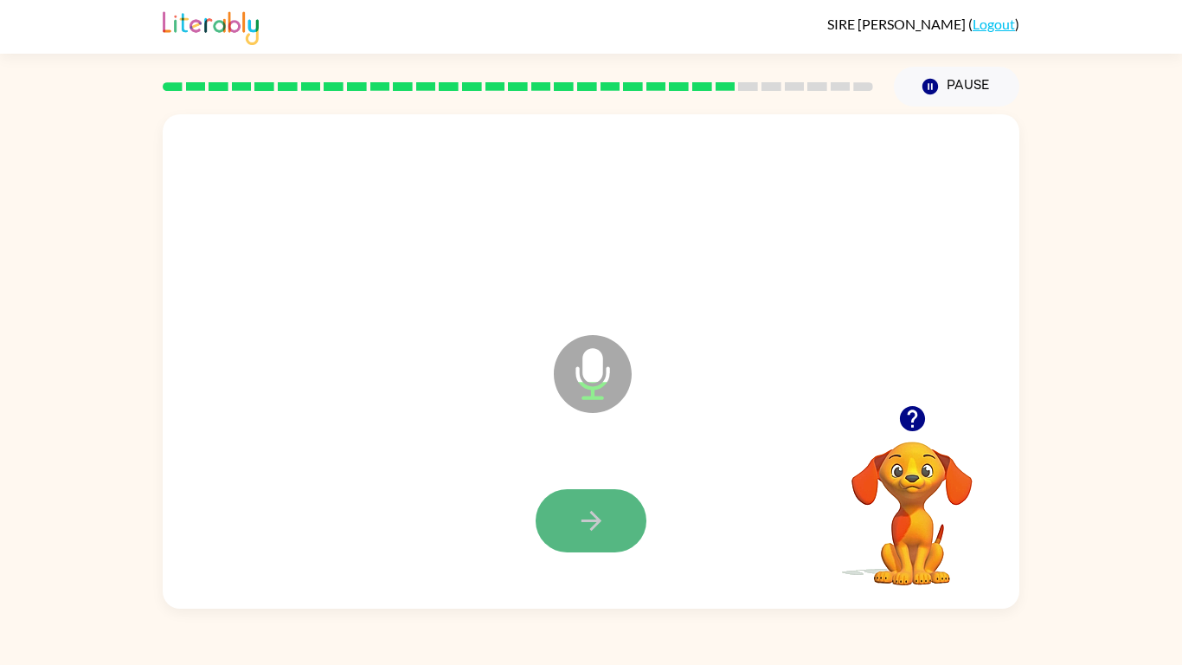
click at [611, 550] on button "button" at bounding box center [591, 520] width 111 height 63
click at [583, 534] on icon "button" at bounding box center [591, 520] width 30 height 30
click at [570, 530] on button "button" at bounding box center [591, 520] width 111 height 63
click at [617, 530] on button "button" at bounding box center [591, 520] width 111 height 63
click at [621, 531] on button "button" at bounding box center [591, 520] width 111 height 63
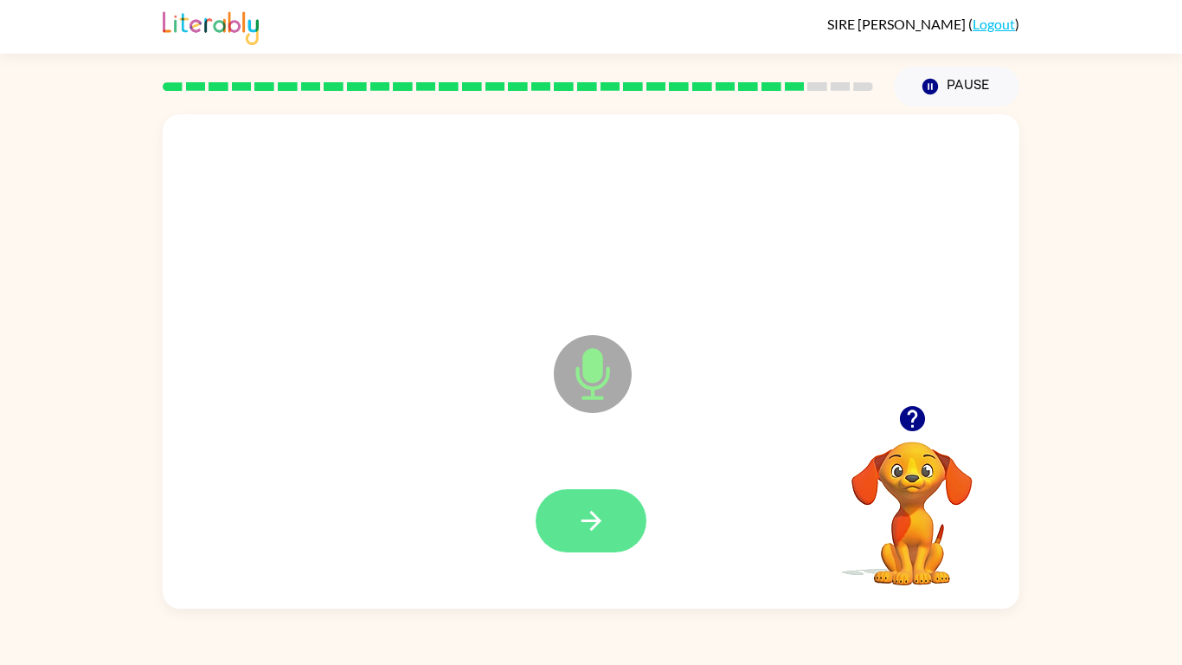
click at [626, 532] on button "button" at bounding box center [591, 520] width 111 height 63
click at [627, 535] on button "button" at bounding box center [591, 520] width 111 height 63
click at [632, 537] on button "button" at bounding box center [591, 520] width 111 height 63
click at [634, 539] on button "button" at bounding box center [591, 520] width 111 height 63
click at [640, 541] on div at bounding box center [591, 520] width 111 height 63
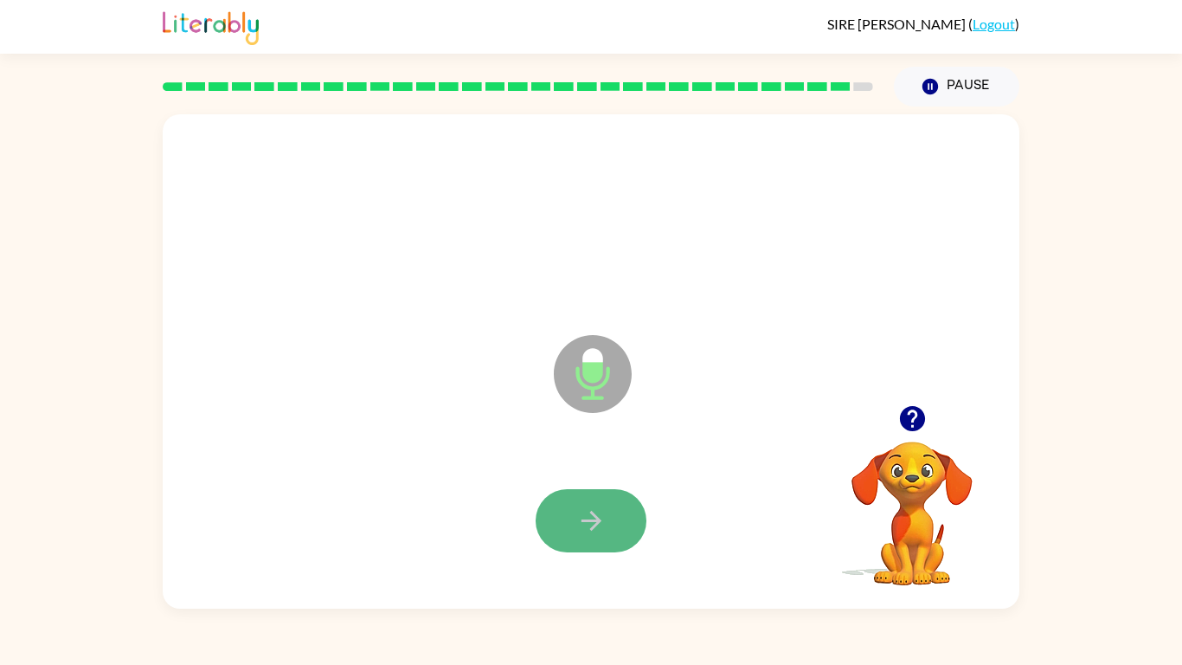
click at [579, 507] on icon "button" at bounding box center [591, 520] width 30 height 30
click at [589, 513] on icon "button" at bounding box center [591, 520] width 30 height 30
